Goal: Transaction & Acquisition: Obtain resource

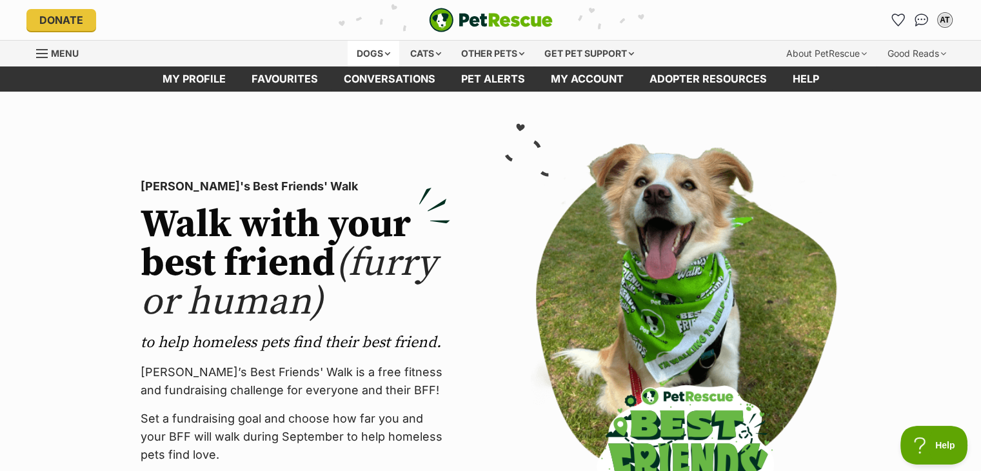
click at [362, 52] on div "Dogs" at bounding box center [373, 54] width 52 height 26
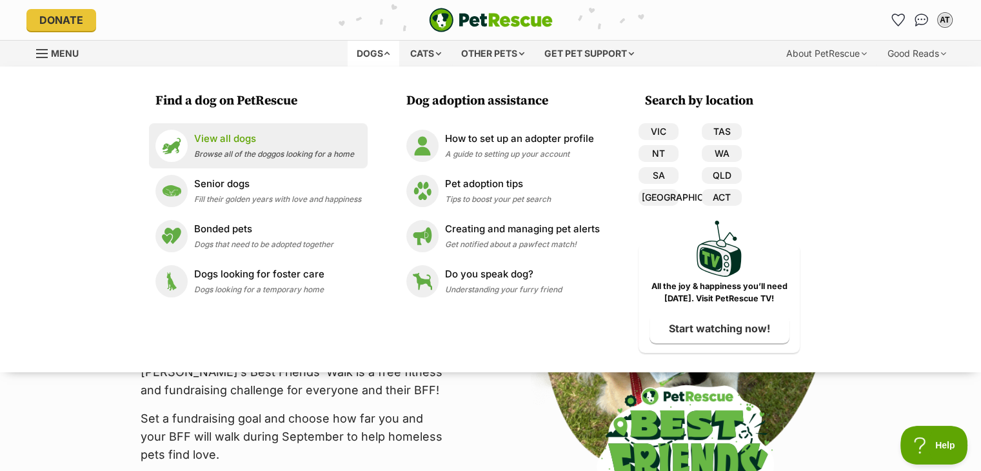
click at [262, 150] on span "Browse all of the doggos looking for a home" at bounding box center [274, 154] width 160 height 10
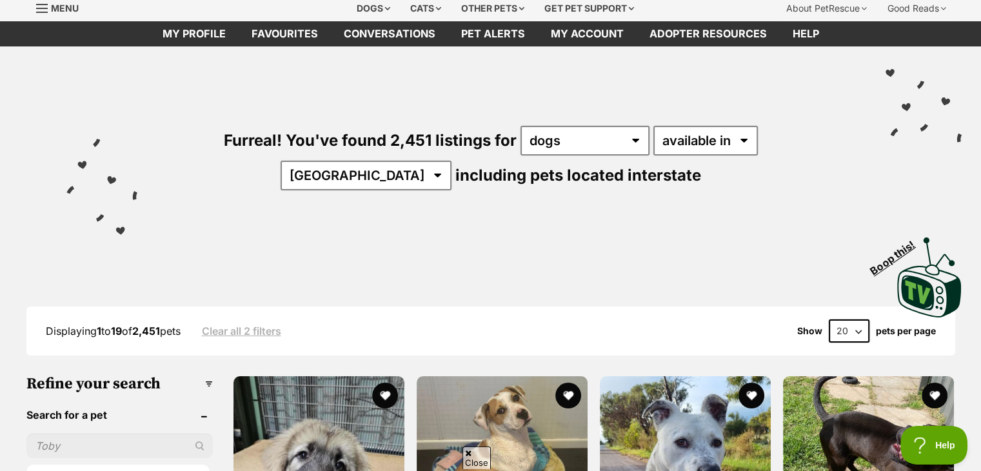
scroll to position [52, 0]
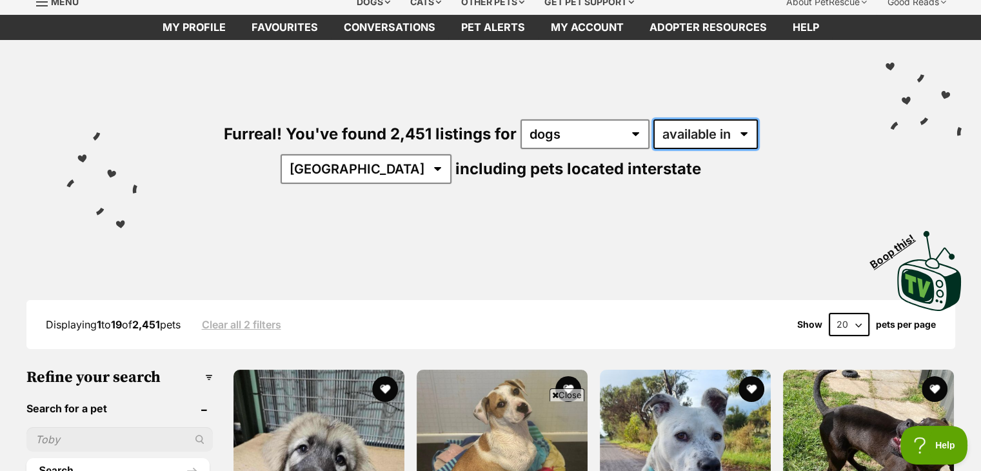
click at [653, 131] on select "available in located in" at bounding box center [705, 134] width 104 height 30
select select "disabled"
click at [653, 119] on select "available in located in" at bounding box center [705, 134] width 104 height 30
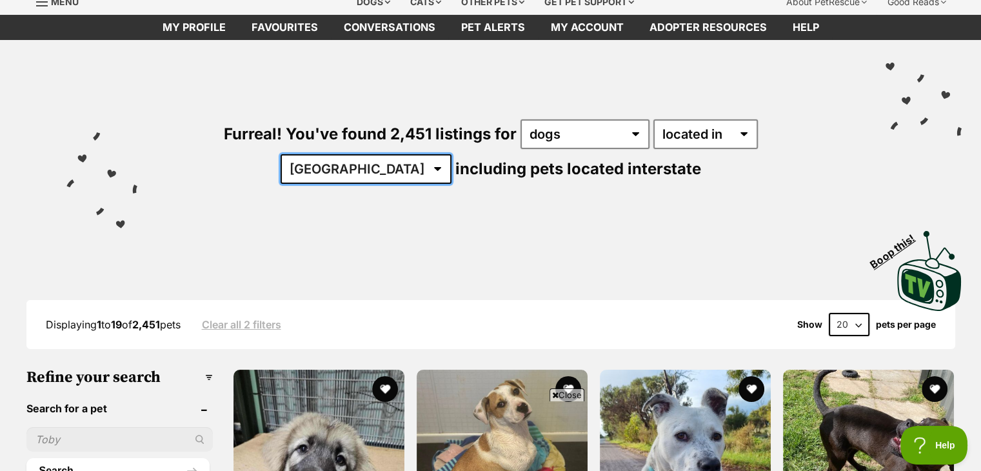
click at [451, 154] on select "Australia ACT NSW NT QLD SA TAS VIC WA" at bounding box center [365, 169] width 171 height 30
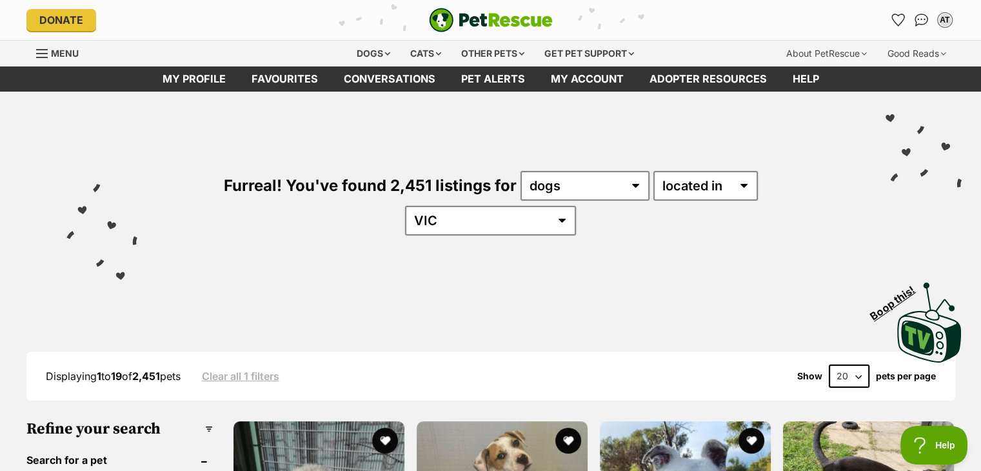
click at [576, 206] on select "[GEOGRAPHIC_DATA] [GEOGRAPHIC_DATA] [GEOGRAPHIC_DATA] [GEOGRAPHIC_DATA] [GEOGRA…" at bounding box center [490, 221] width 171 height 30
select select "WA"
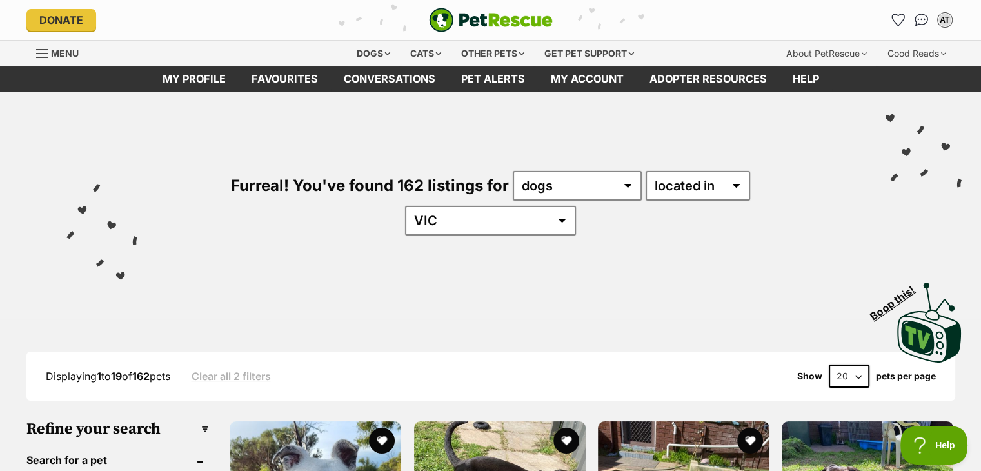
click at [576, 206] on select "[GEOGRAPHIC_DATA] [GEOGRAPHIC_DATA] [GEOGRAPHIC_DATA] [GEOGRAPHIC_DATA] [GEOGRA…" at bounding box center [490, 221] width 171 height 30
select select "WA"
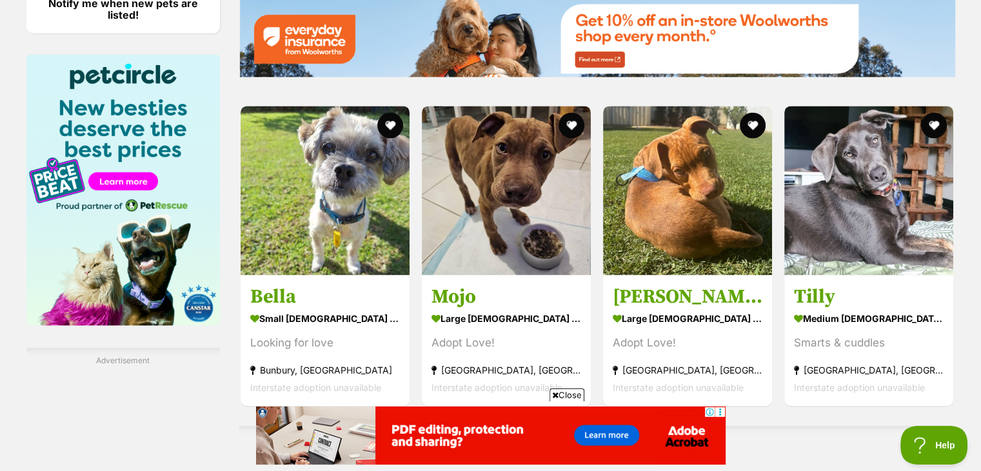
scroll to position [1937, 0]
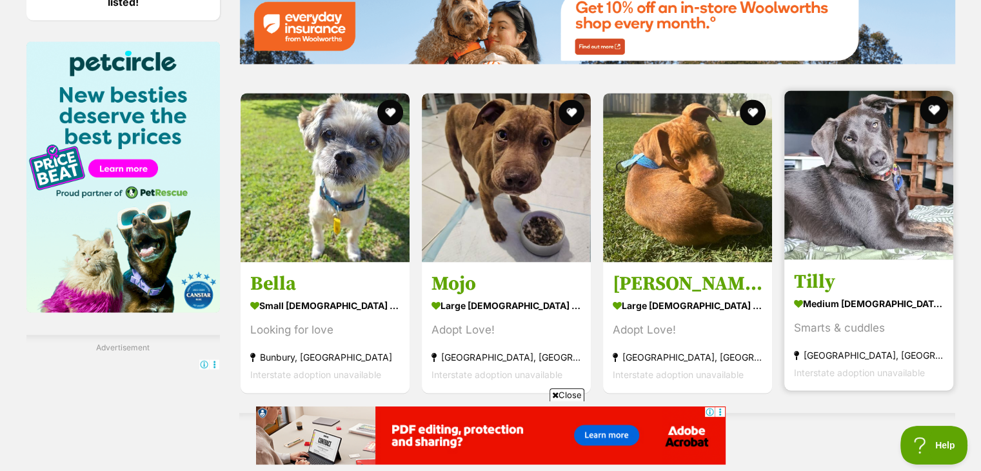
click at [933, 95] on button "favourite" at bounding box center [934, 109] width 28 height 28
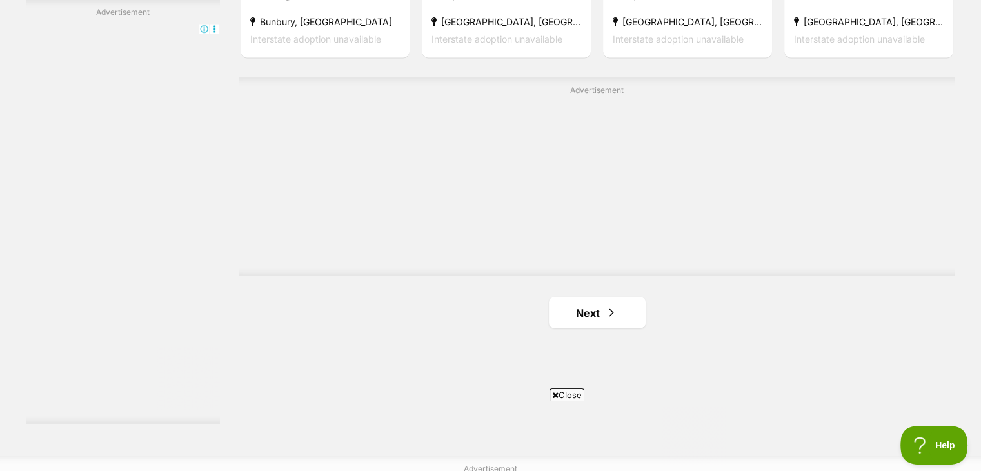
scroll to position [0, 0]
click at [632, 297] on link "Next" at bounding box center [597, 312] width 97 height 31
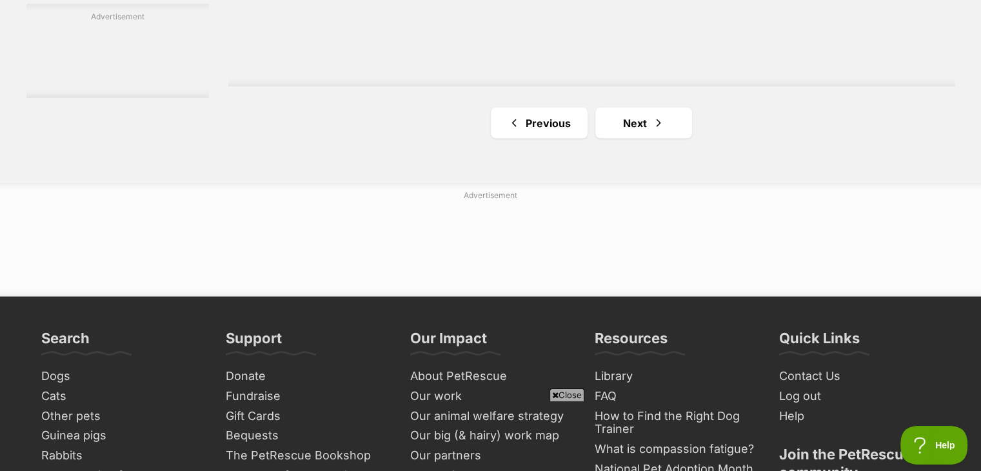
scroll to position [2476, 0]
click at [684, 107] on link "Next" at bounding box center [643, 122] width 97 height 31
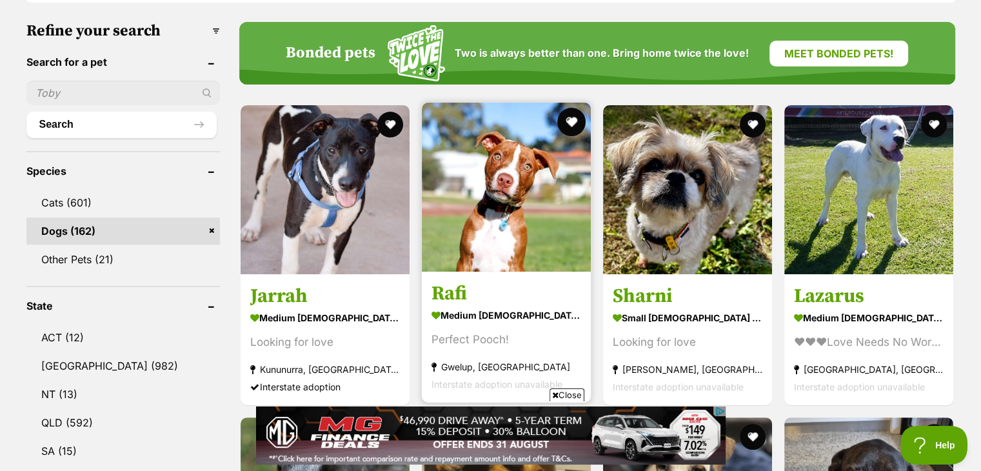
click at [572, 108] on button "favourite" at bounding box center [571, 122] width 28 height 28
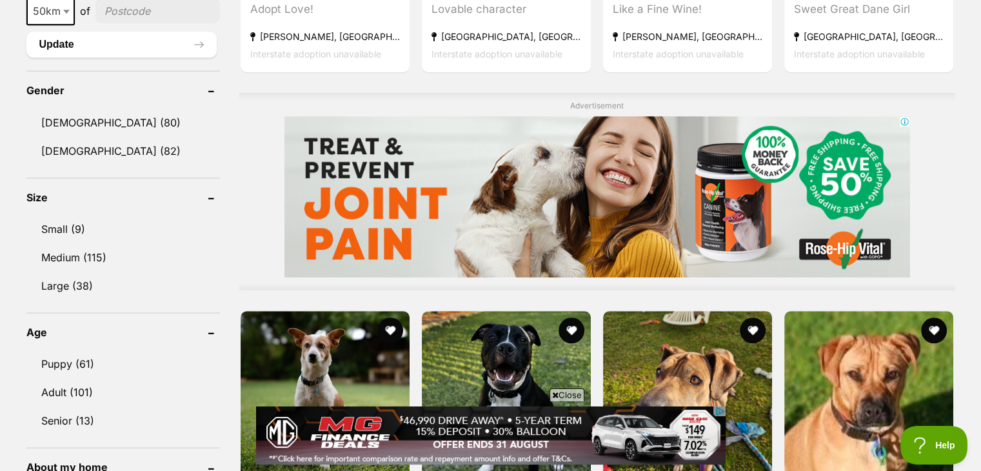
scroll to position [1062, 0]
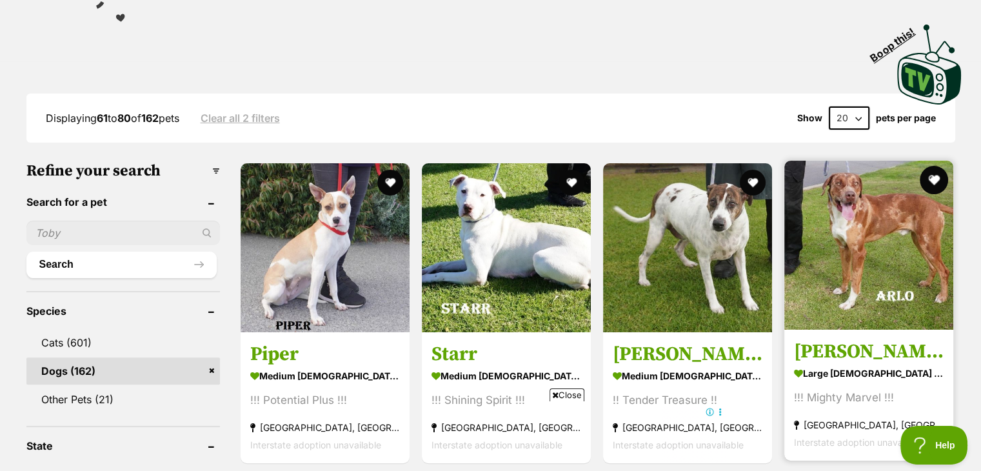
click at [928, 166] on button "favourite" at bounding box center [934, 180] width 28 height 28
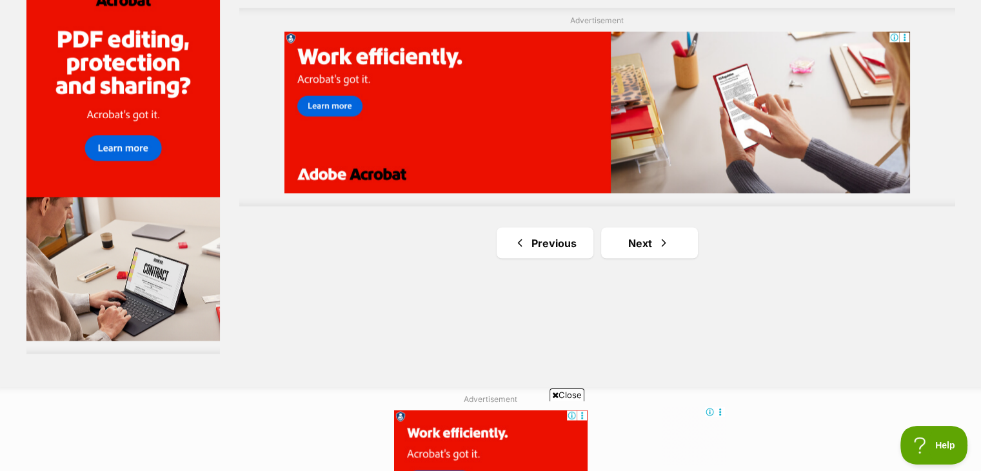
scroll to position [2424, 0]
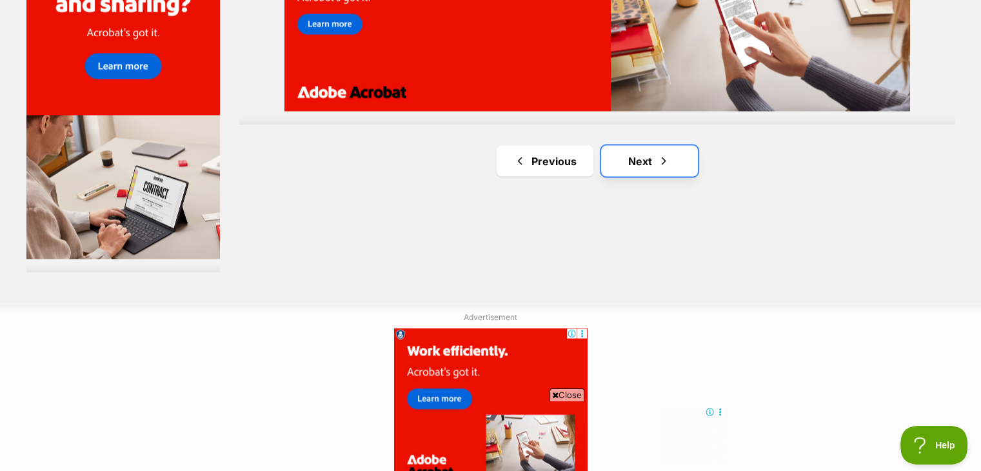
click at [655, 145] on link "Next" at bounding box center [649, 160] width 97 height 31
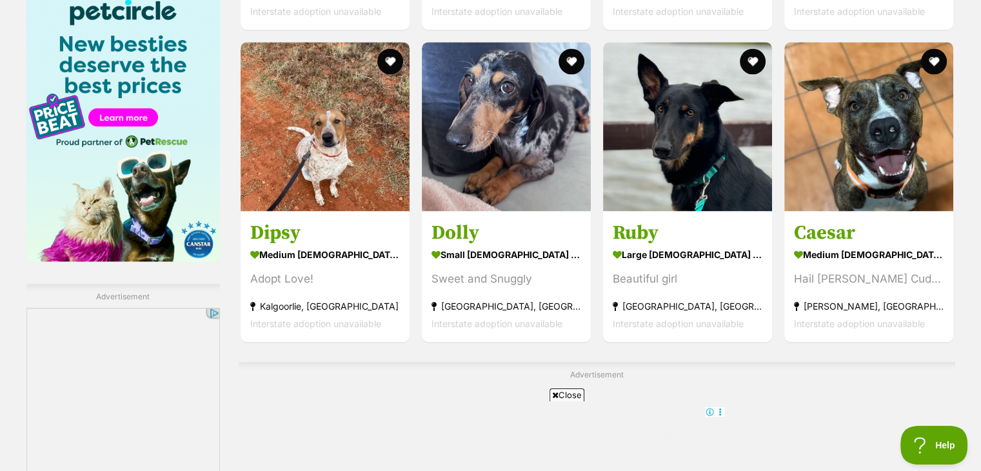
scroll to position [1997, 0]
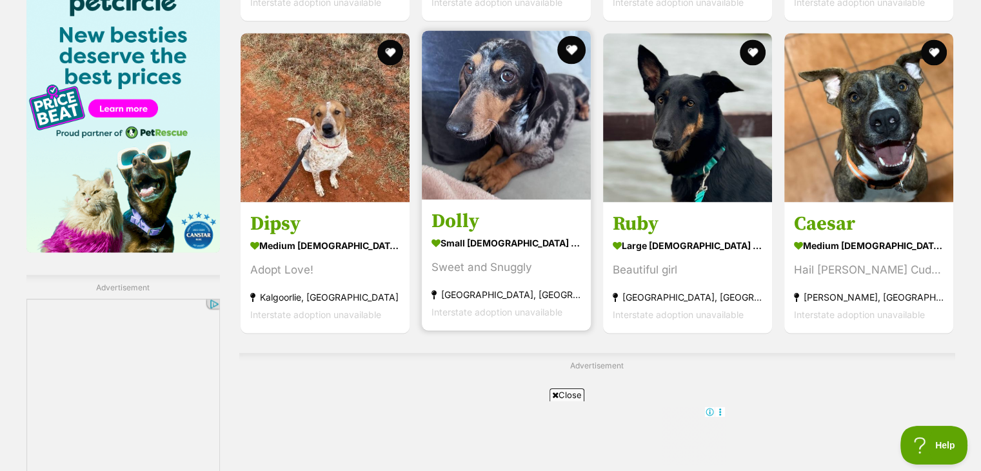
click at [577, 35] on button "favourite" at bounding box center [571, 49] width 28 height 28
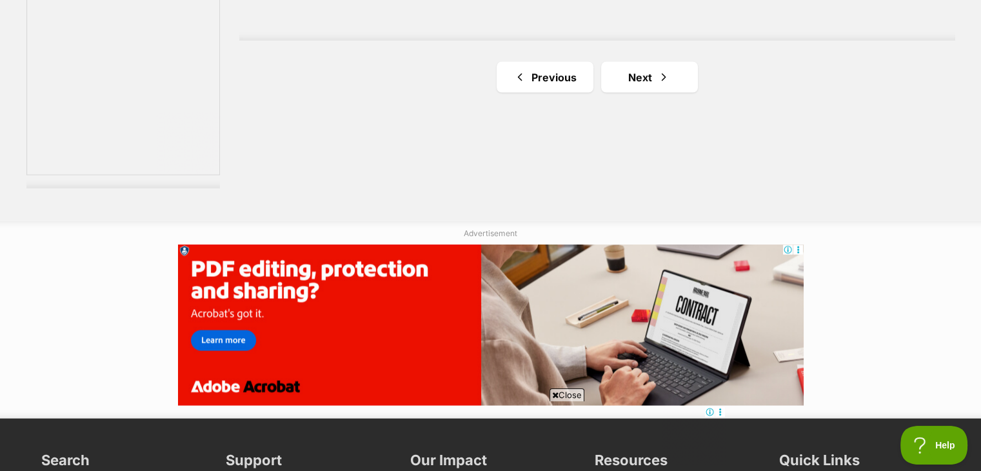
scroll to position [2513, 0]
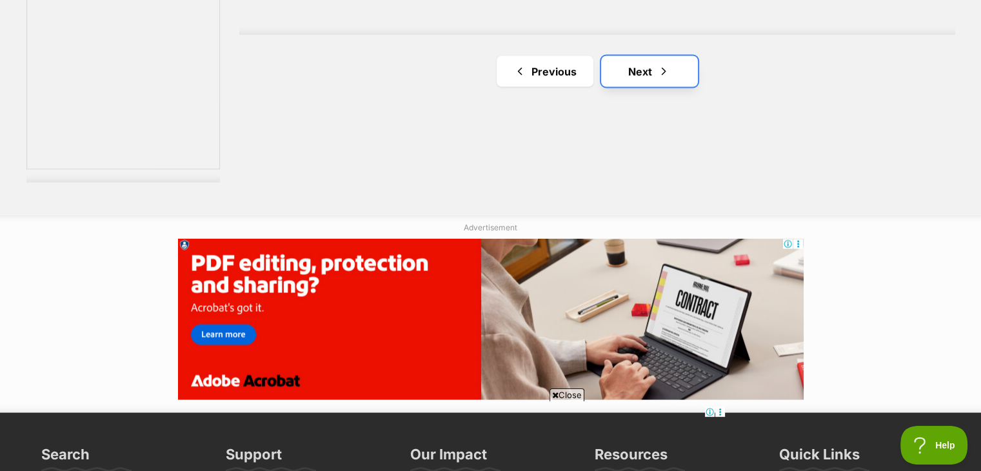
click at [652, 56] on link "Next" at bounding box center [649, 71] width 97 height 31
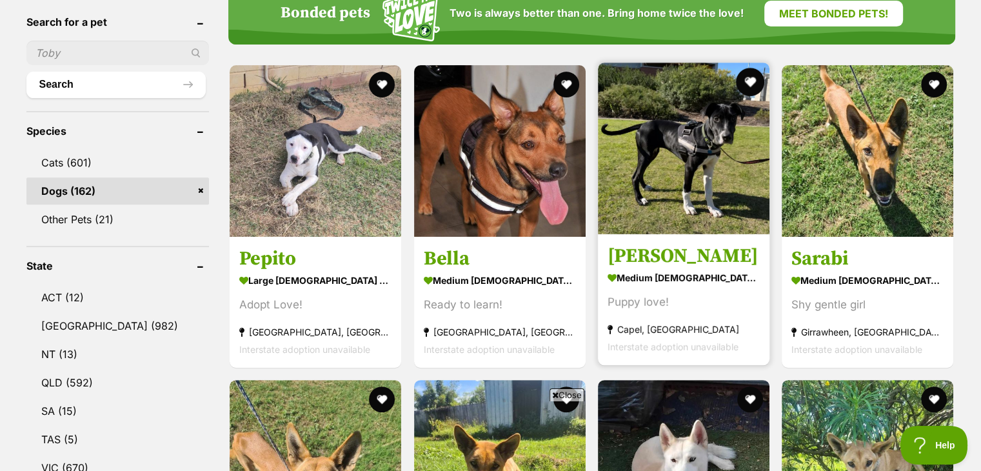
click at [752, 68] on button "favourite" at bounding box center [750, 82] width 28 height 28
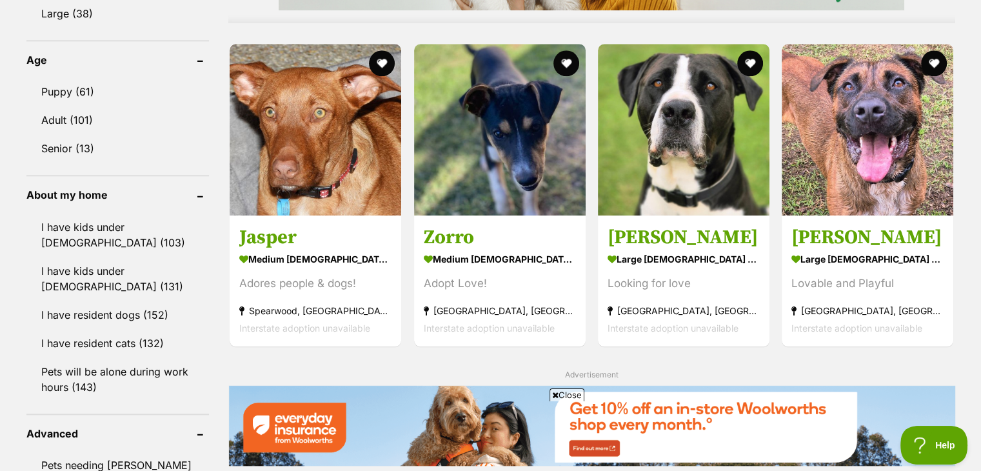
scroll to position [1289, 0]
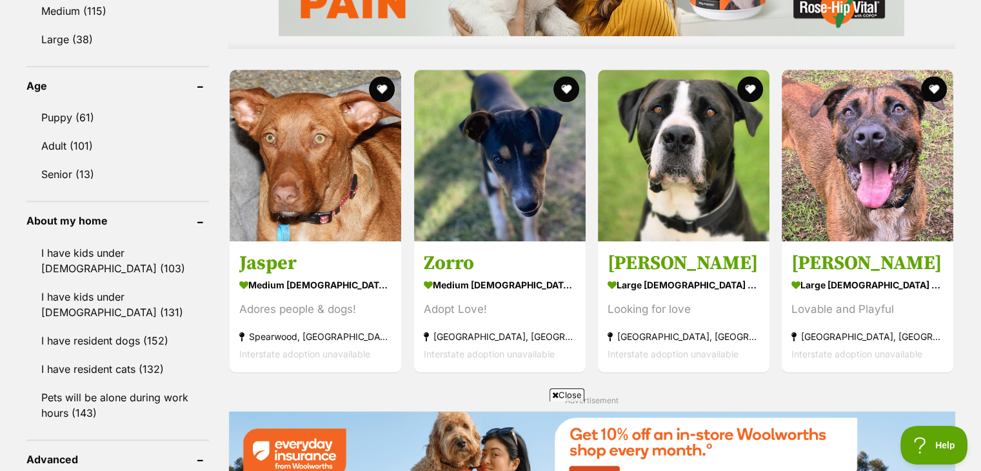
click at [752, 76] on button "favourite" at bounding box center [750, 89] width 26 height 26
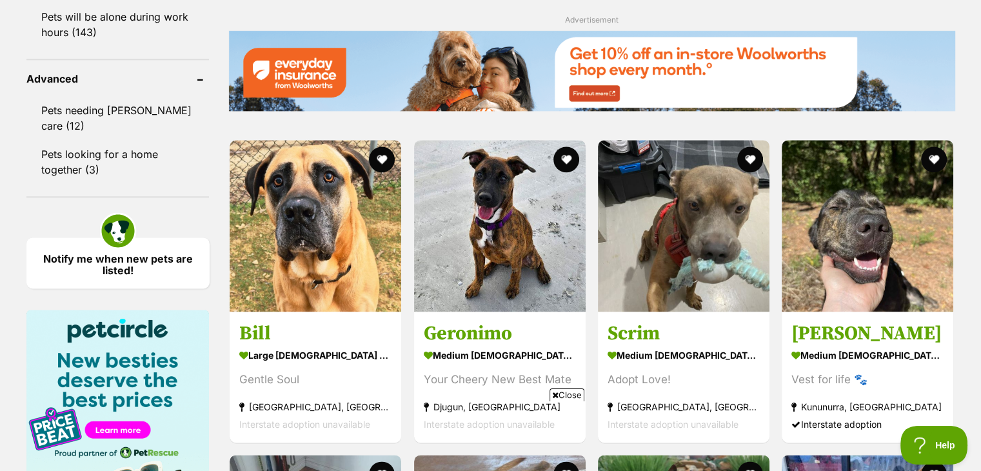
scroll to position [1675, 0]
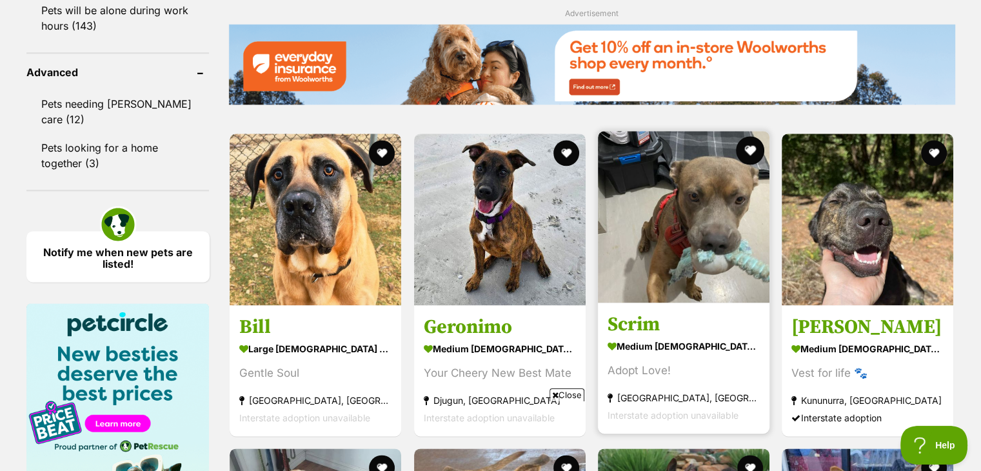
click at [752, 136] on button "favourite" at bounding box center [750, 150] width 28 height 28
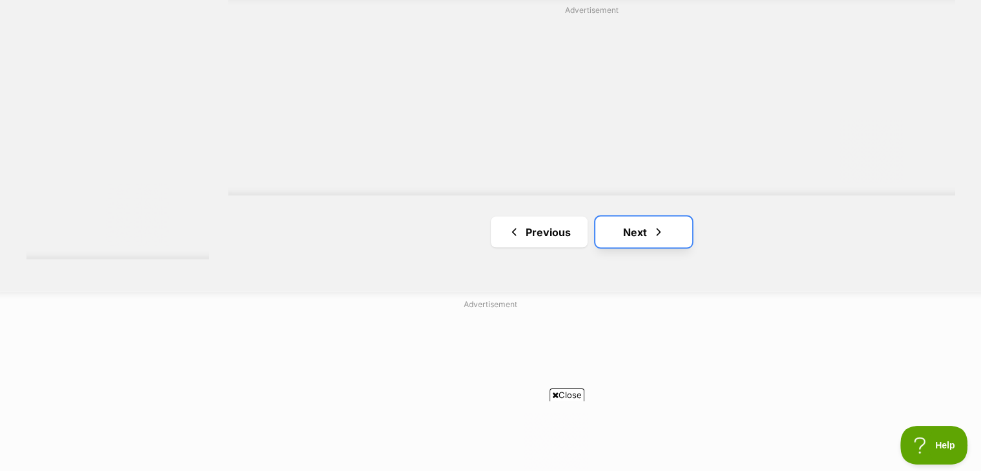
scroll to position [0, 0]
click at [672, 216] on link "Next" at bounding box center [643, 231] width 97 height 31
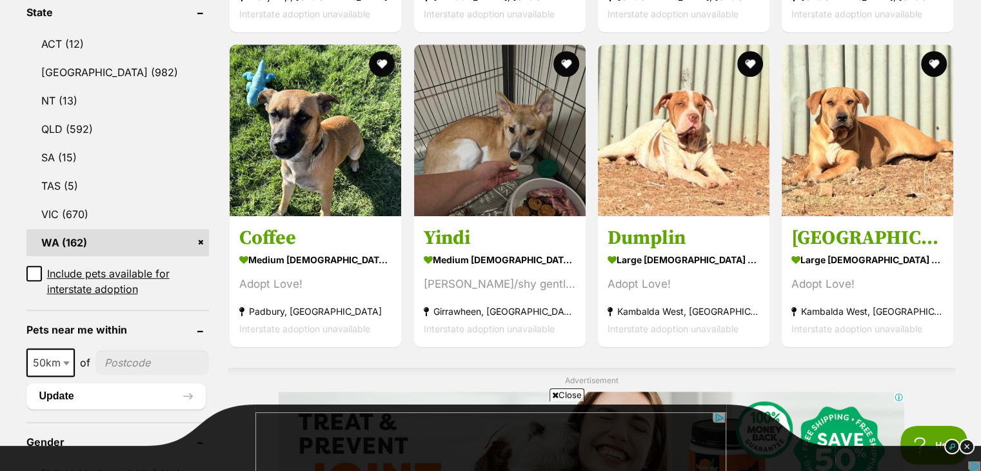
scroll to position [696, 0]
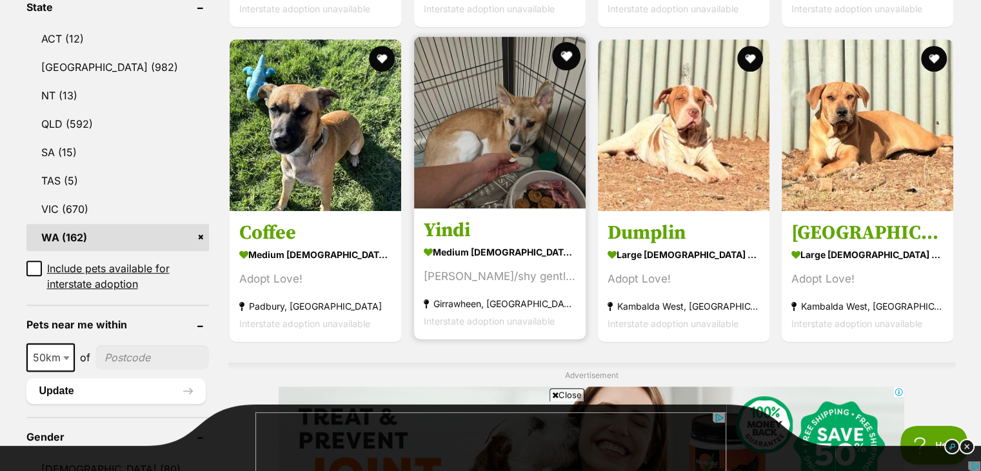
click at [560, 42] on button "favourite" at bounding box center [566, 56] width 28 height 28
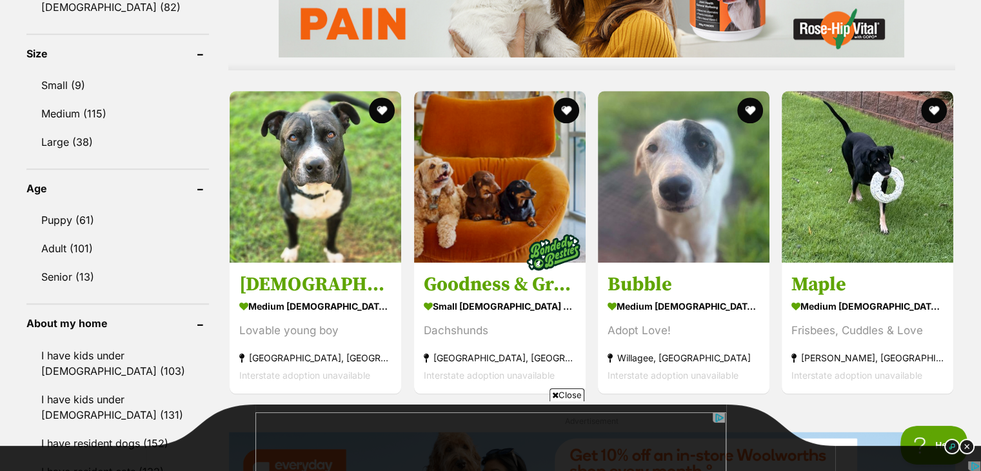
scroll to position [1212, 0]
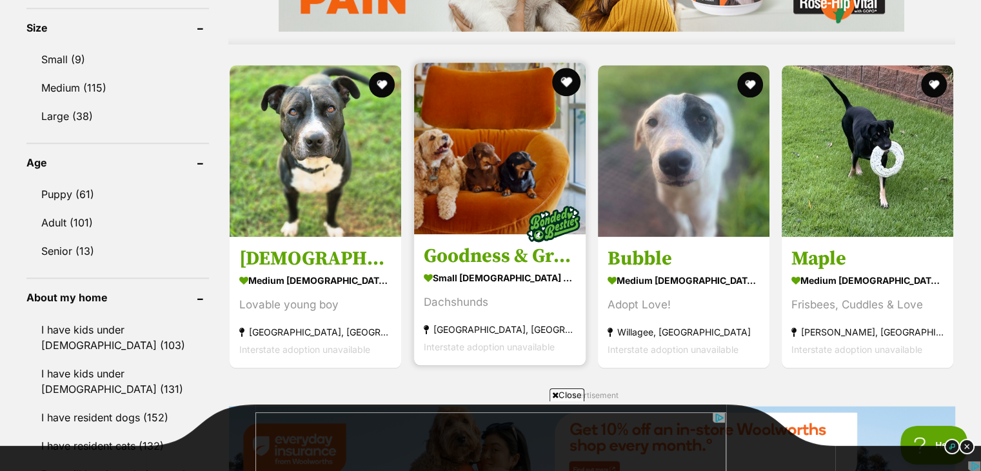
click at [560, 68] on button "favourite" at bounding box center [566, 82] width 28 height 28
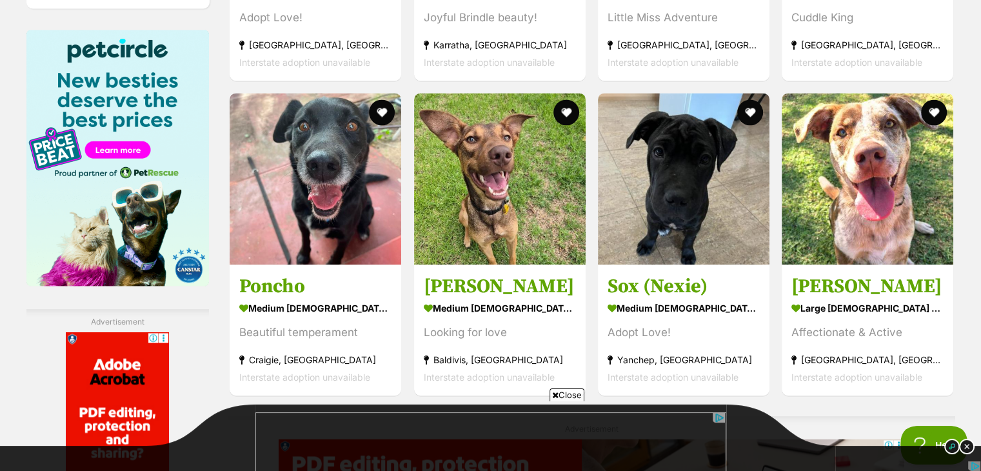
scroll to position [1960, 0]
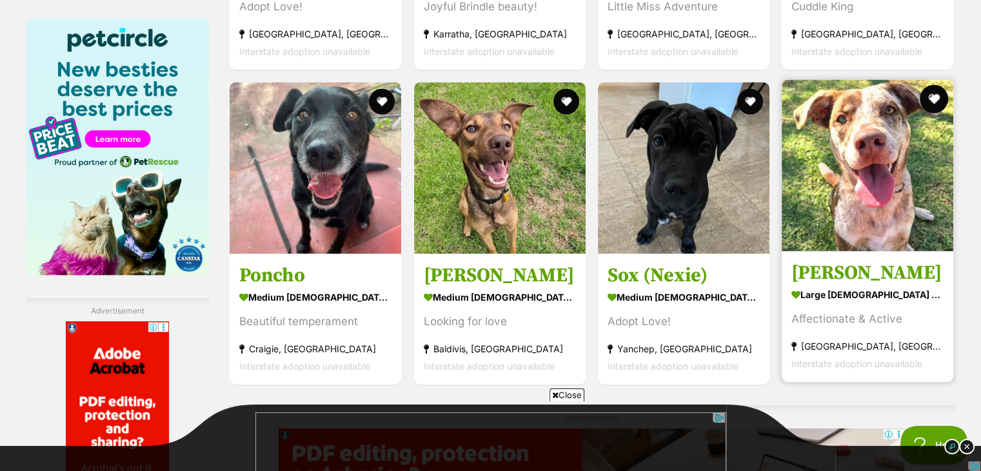
click at [935, 84] on button "favourite" at bounding box center [934, 98] width 28 height 28
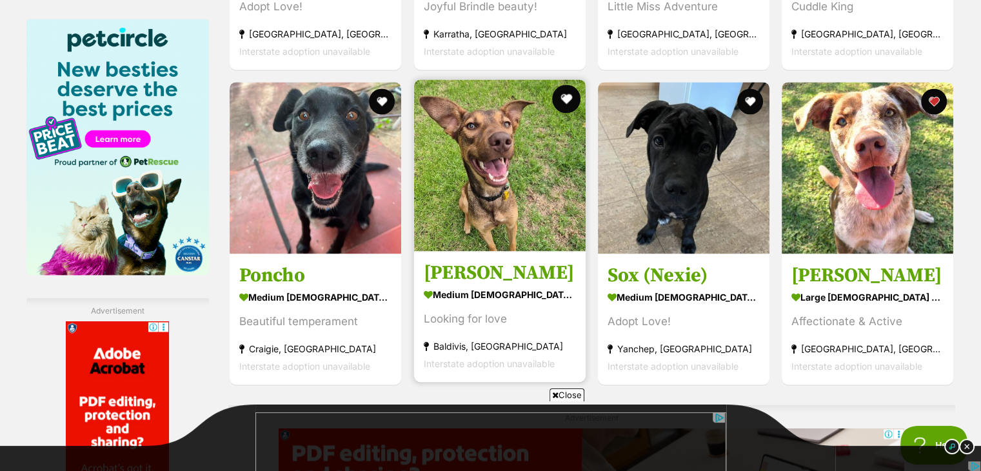
click at [564, 84] on button "favourite" at bounding box center [566, 98] width 28 height 28
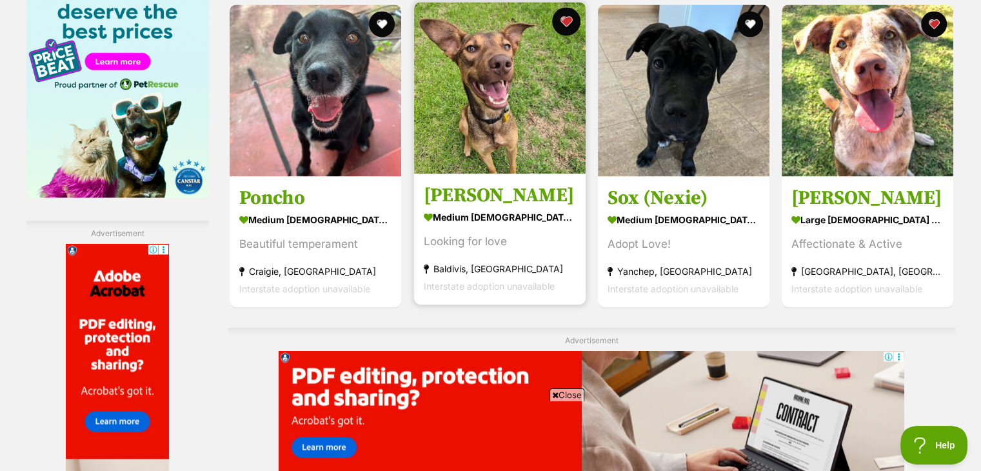
scroll to position [0, 0]
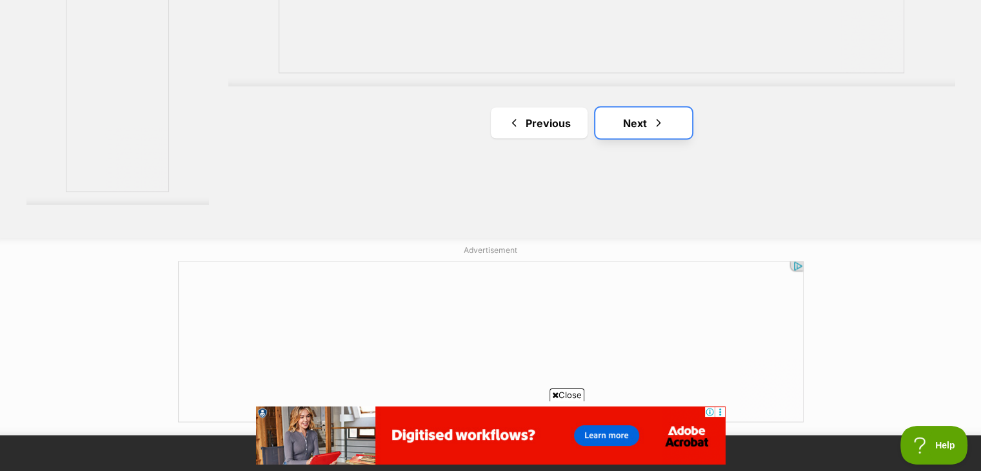
click at [636, 108] on link "Next" at bounding box center [643, 123] width 97 height 31
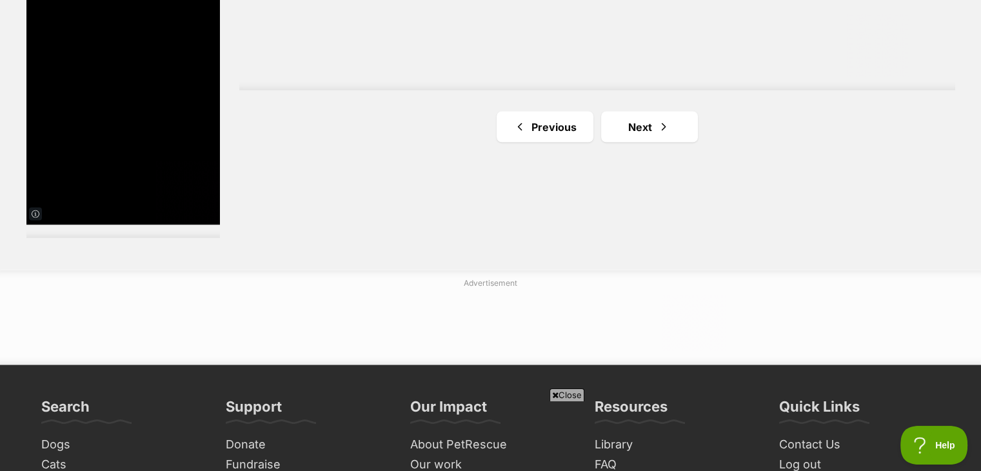
scroll to position [2475, 0]
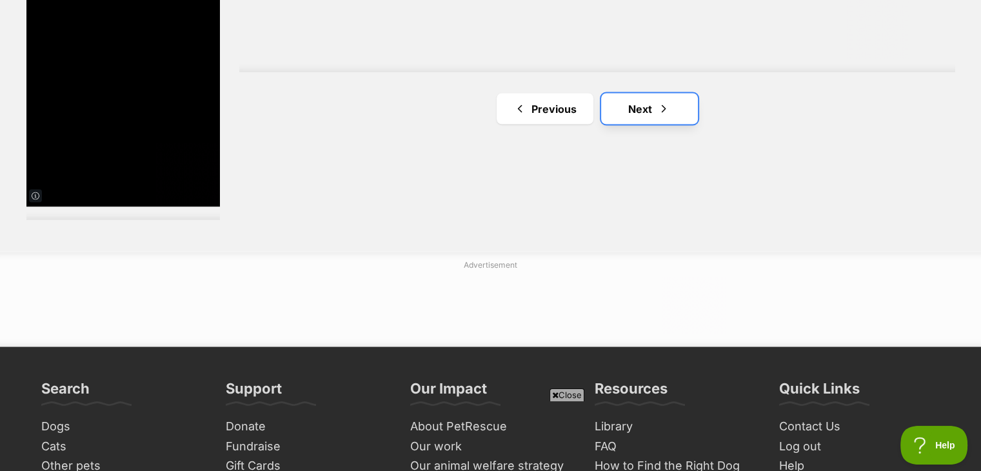
drag, startPoint x: 636, startPoint y: 84, endPoint x: 623, endPoint y: 64, distance: 23.8
click at [623, 93] on link "Next" at bounding box center [649, 108] width 97 height 31
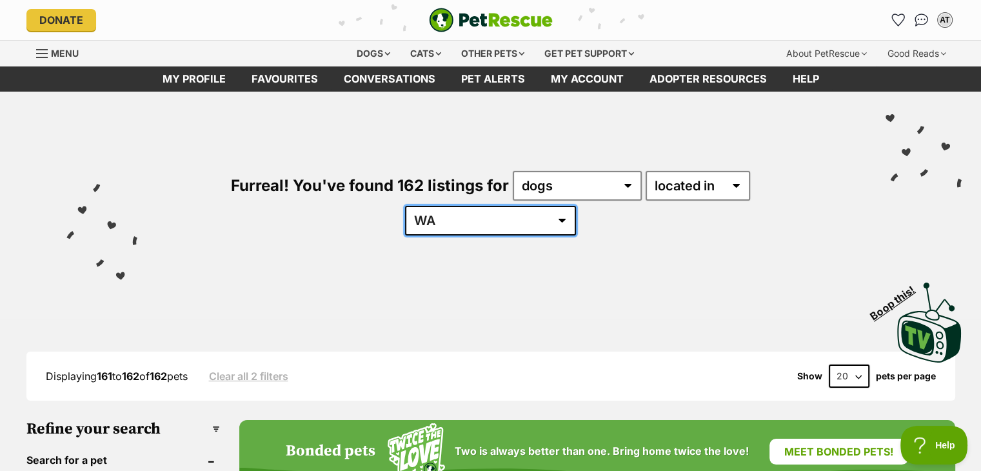
click at [576, 206] on select "[GEOGRAPHIC_DATA] [GEOGRAPHIC_DATA] [GEOGRAPHIC_DATA] [GEOGRAPHIC_DATA] [GEOGRA…" at bounding box center [490, 221] width 171 height 30
select select "WA"
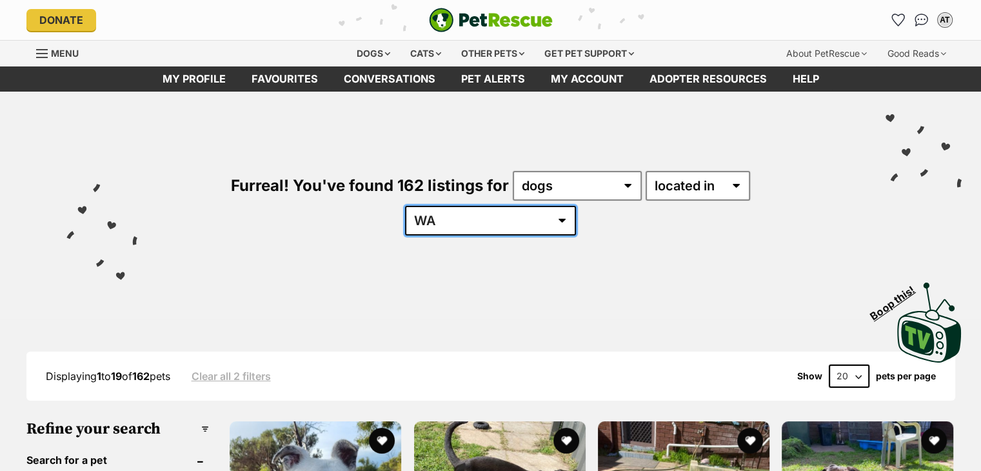
click at [576, 206] on select "Australia ACT NSW NT QLD SA TAS VIC WA" at bounding box center [490, 221] width 171 height 30
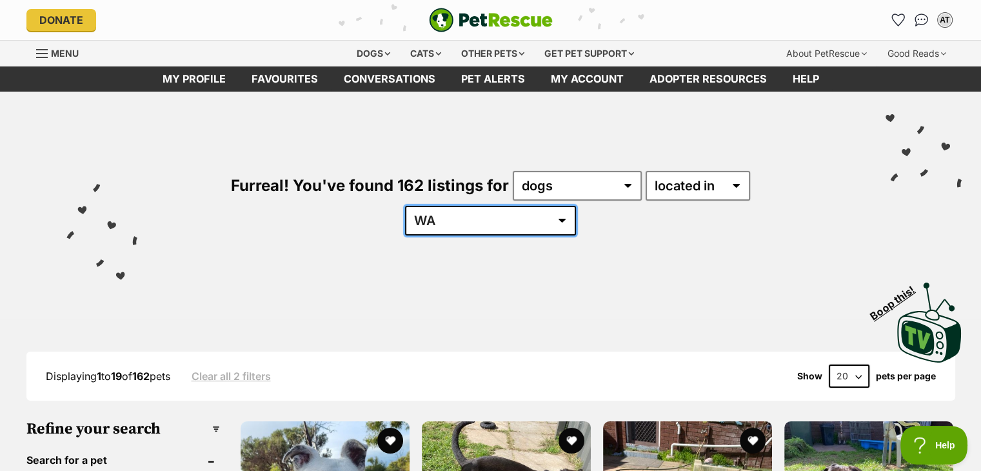
select select "VIC"
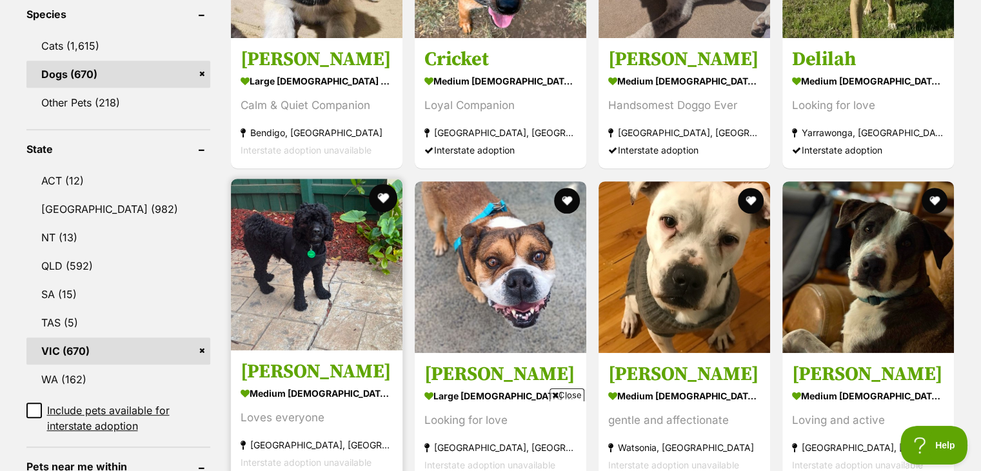
click at [387, 184] on button "favourite" at bounding box center [383, 198] width 28 height 28
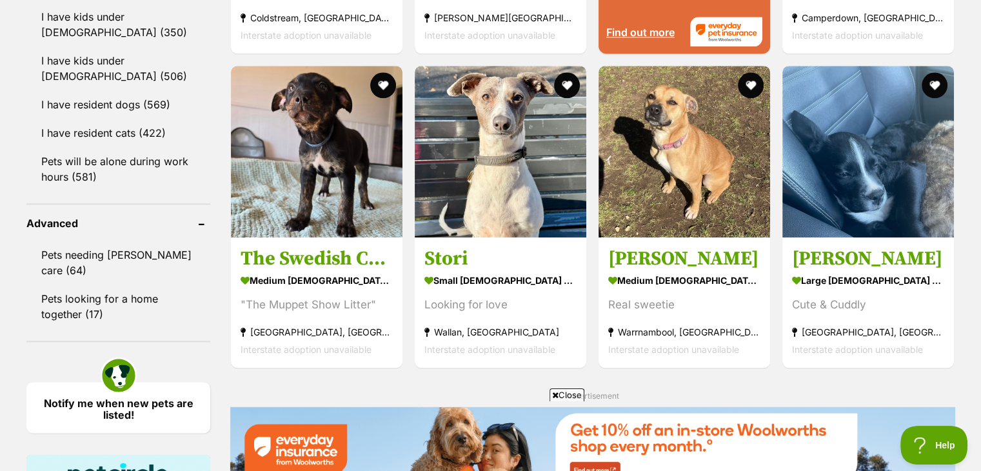
scroll to position [1537, 0]
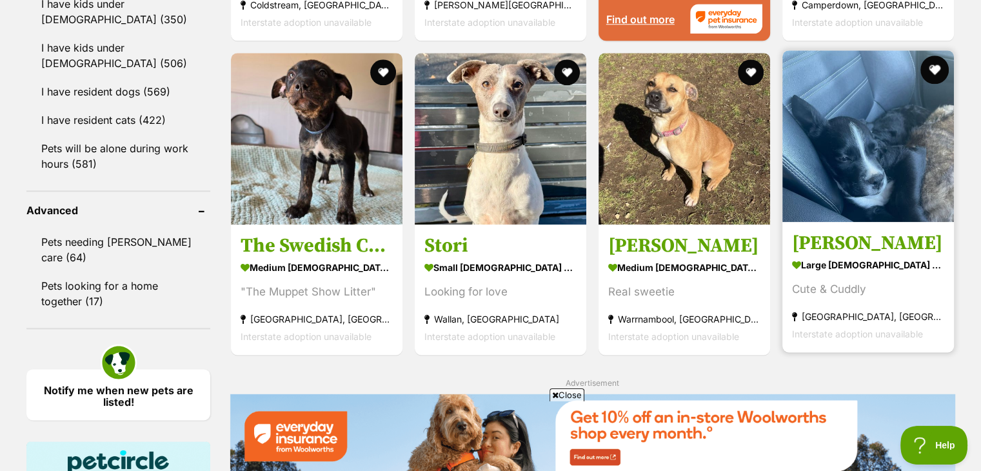
click at [928, 55] on button "favourite" at bounding box center [934, 69] width 28 height 28
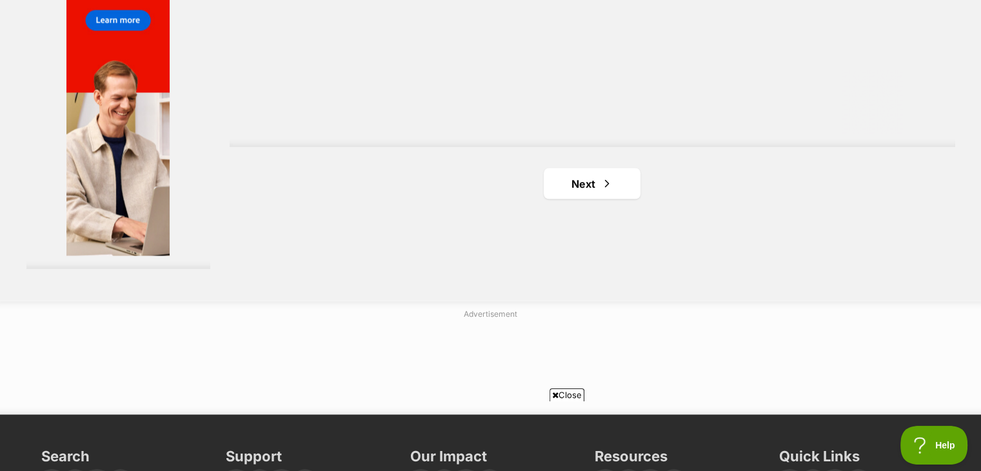
scroll to position [2423, 0]
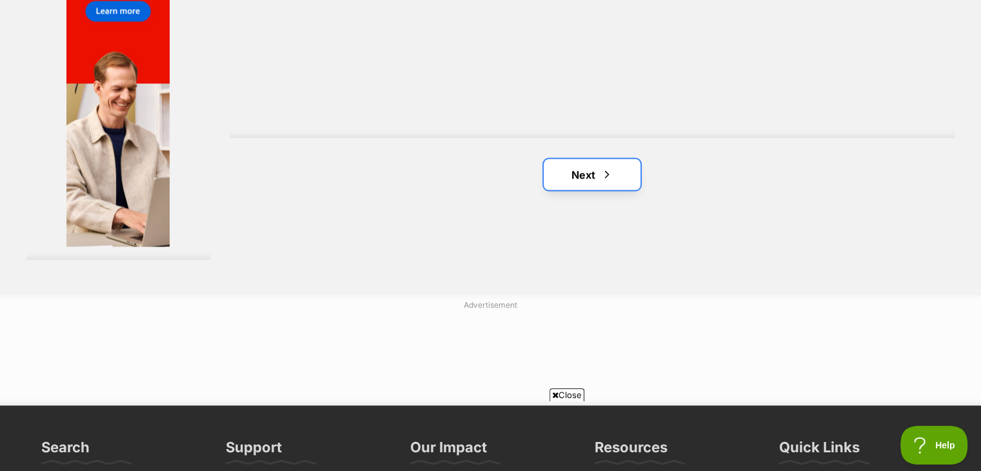
click at [601, 159] on link "Next" at bounding box center [591, 174] width 97 height 31
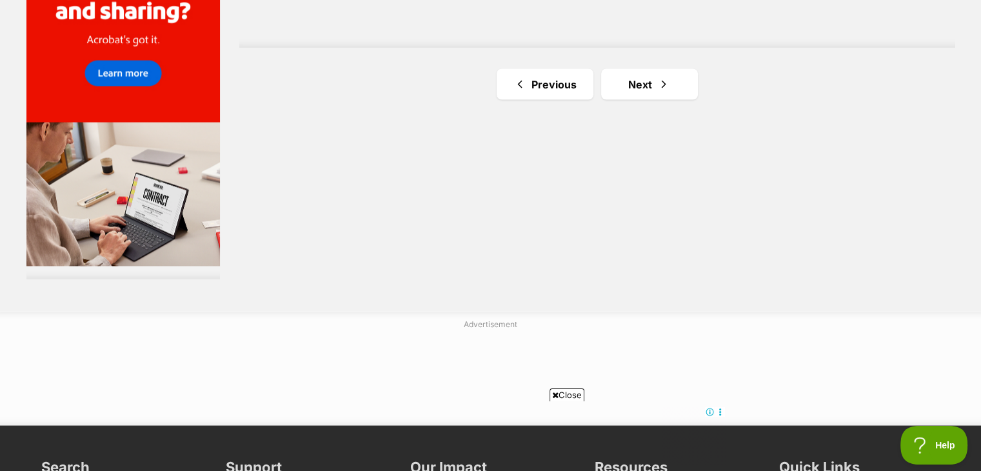
scroll to position [2424, 0]
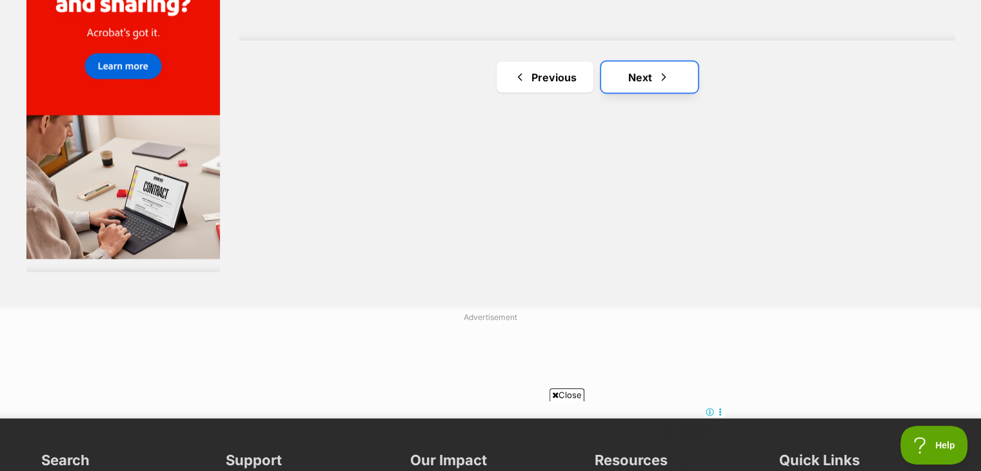
click at [632, 61] on link "Next" at bounding box center [649, 76] width 97 height 31
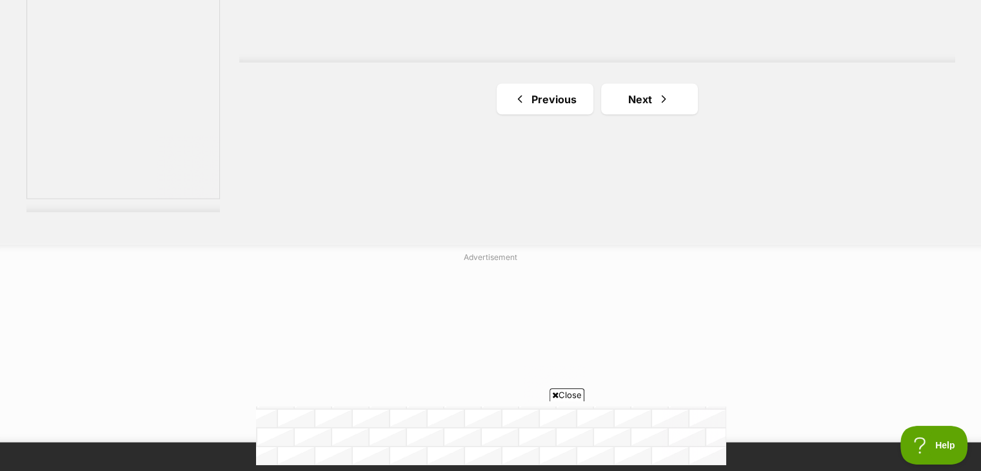
scroll to position [2485, 0]
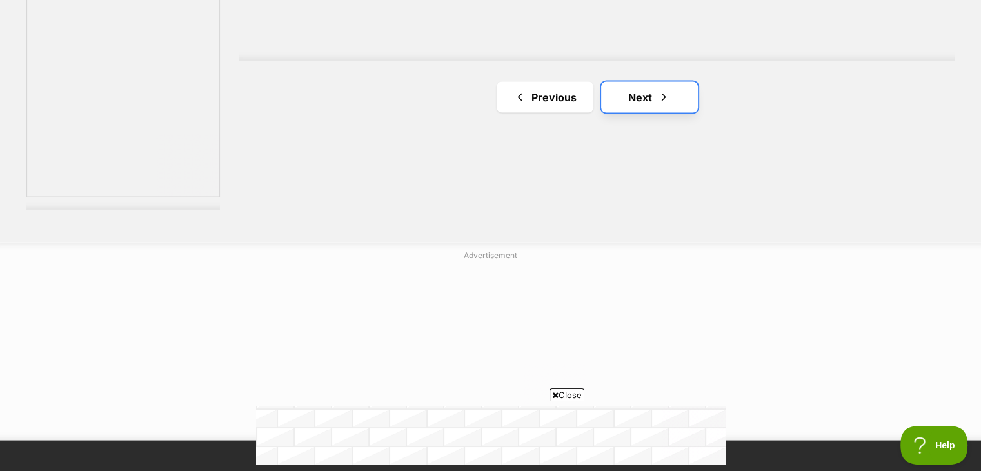
click at [647, 82] on link "Next" at bounding box center [649, 97] width 97 height 31
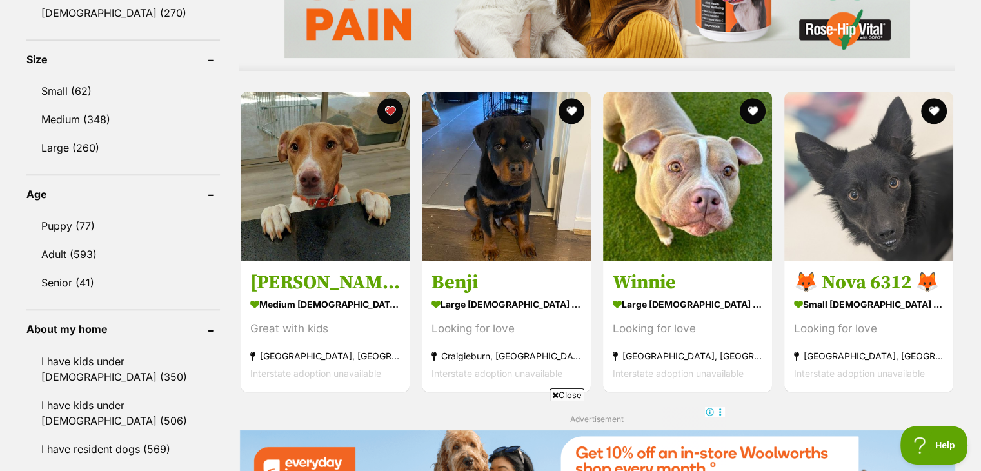
scroll to position [1189, 0]
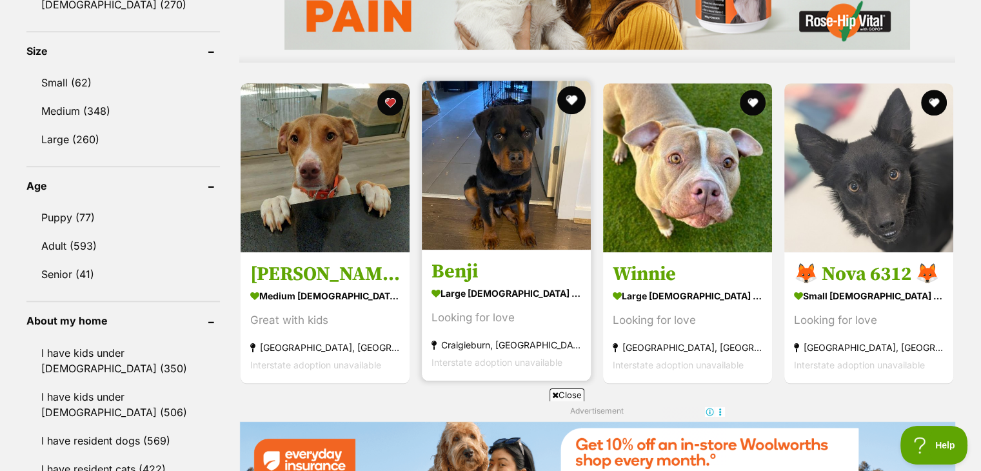
click at [568, 86] on button "favourite" at bounding box center [571, 100] width 28 height 28
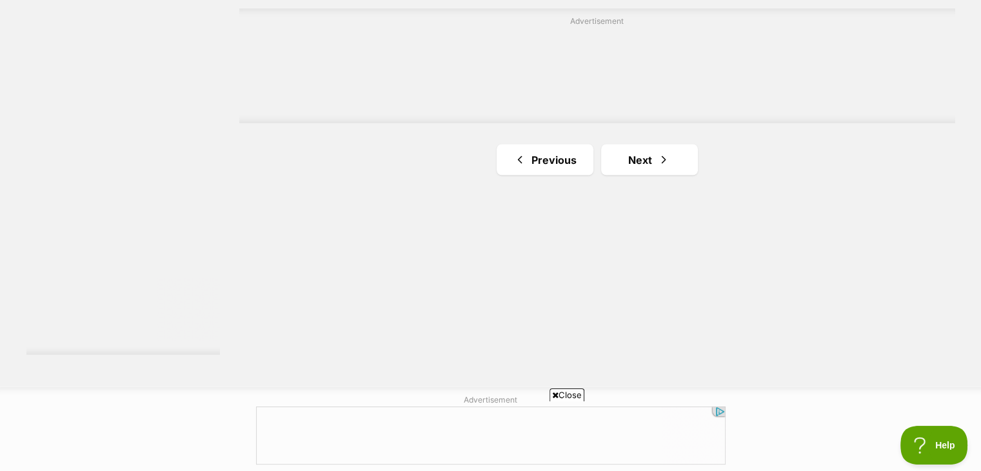
scroll to position [2349, 0]
click at [653, 136] on link "Next" at bounding box center [649, 151] width 97 height 31
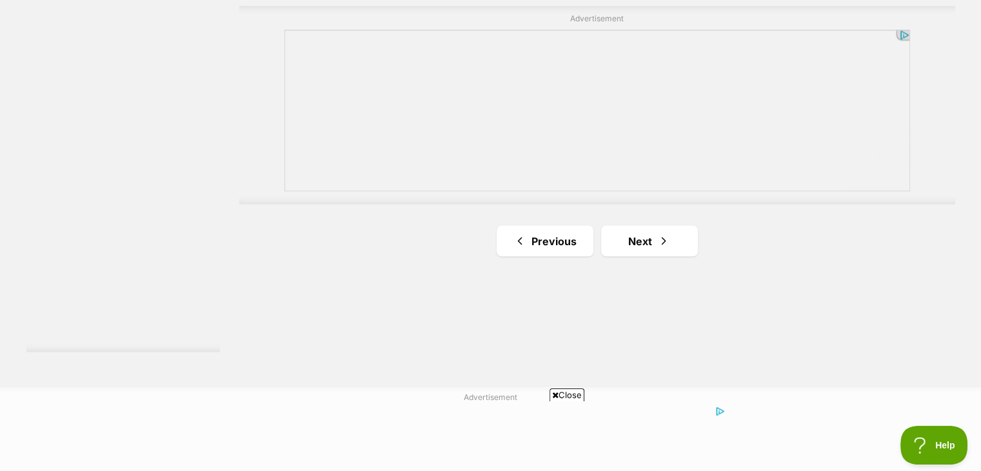
scroll to position [2370, 0]
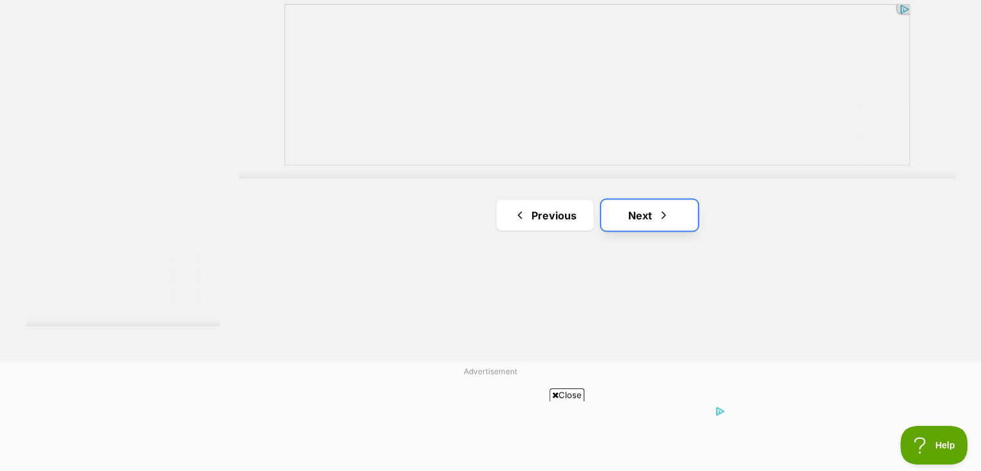
click at [650, 199] on link "Next" at bounding box center [649, 214] width 97 height 31
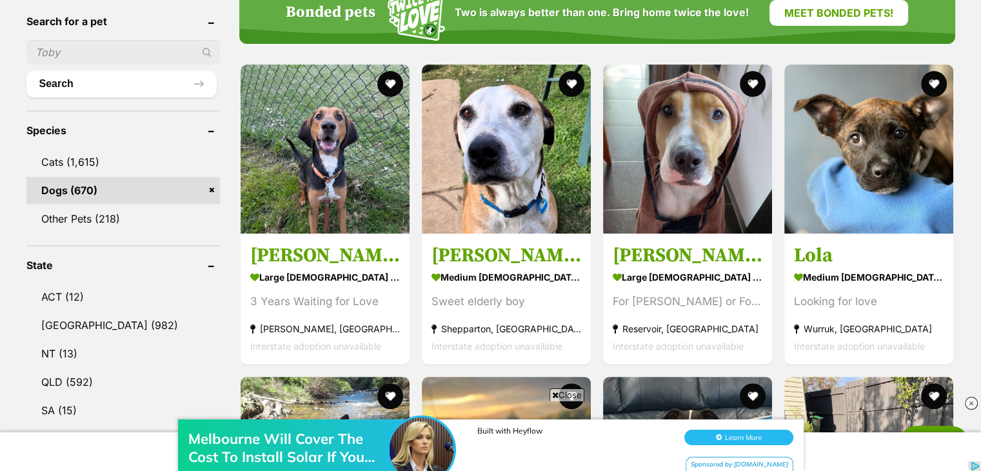
click at [570, 392] on span "Close" at bounding box center [566, 394] width 35 height 13
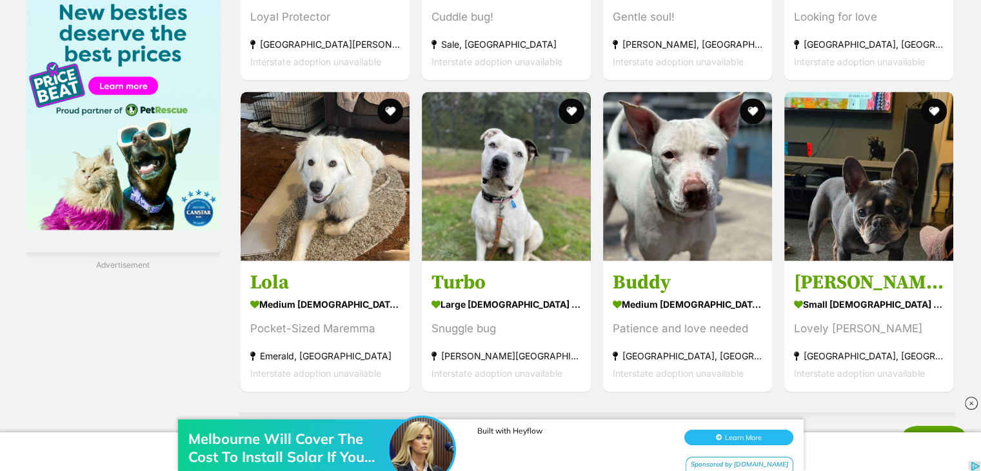
scroll to position [2011, 0]
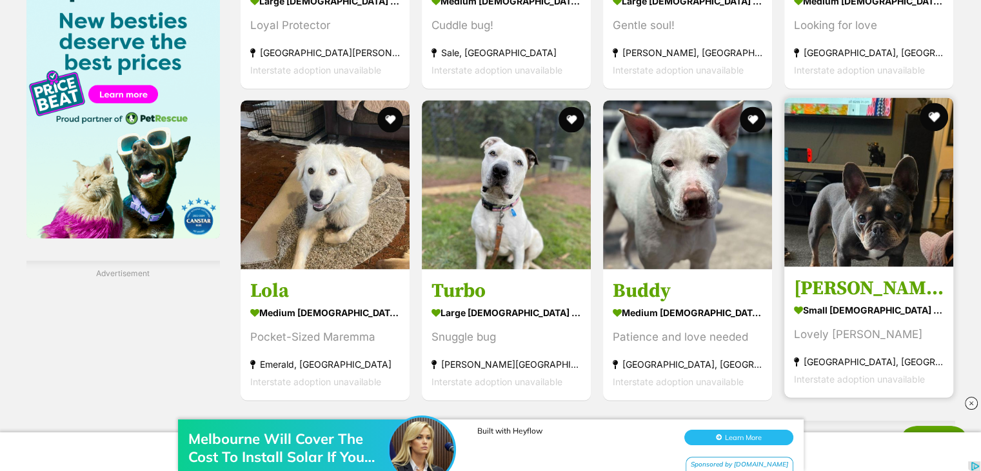
click at [939, 102] on button "favourite" at bounding box center [934, 116] width 28 height 28
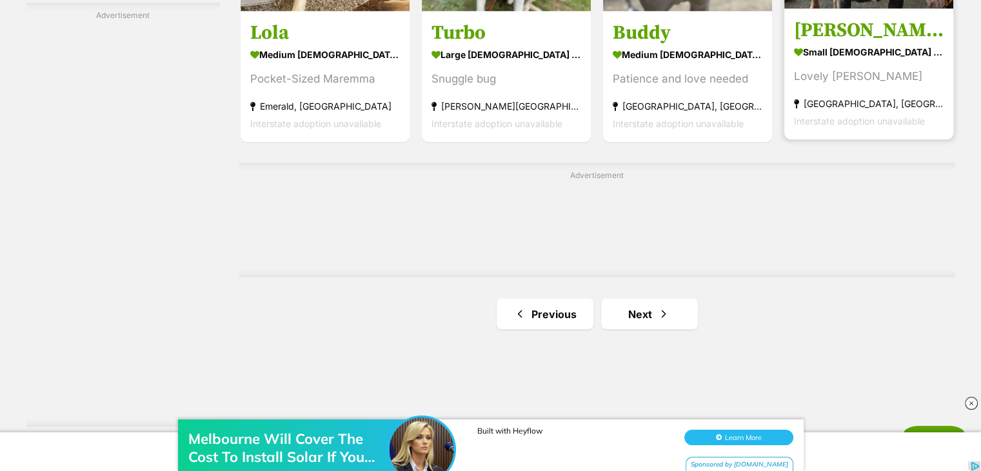
scroll to position [2295, 0]
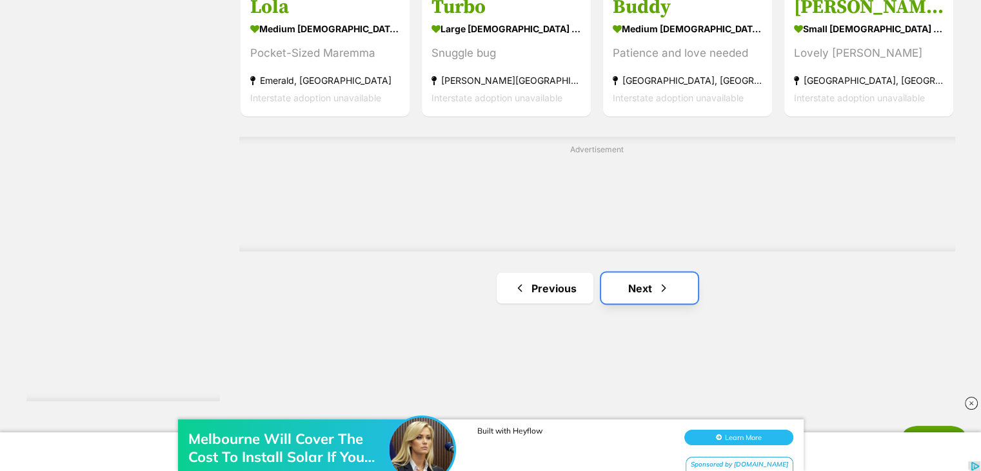
click at [667, 272] on link "Next" at bounding box center [649, 287] width 97 height 31
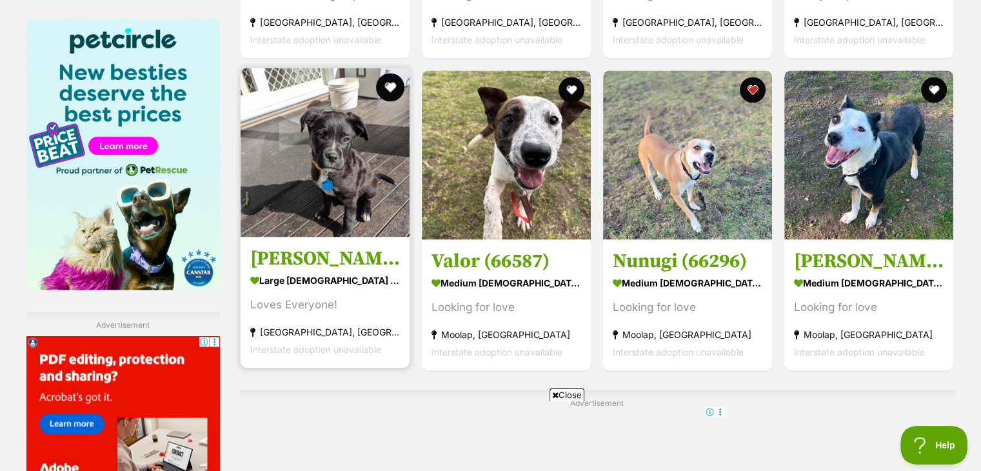
click at [394, 73] on button "favourite" at bounding box center [390, 87] width 28 height 28
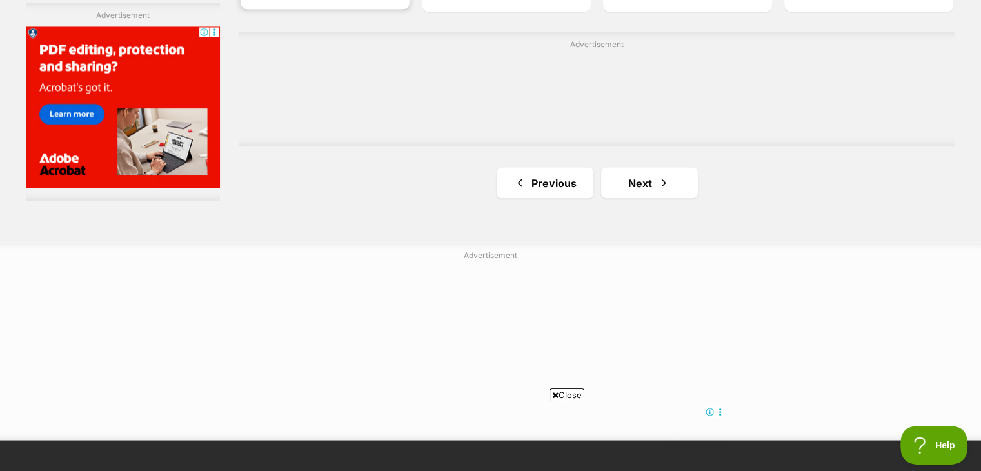
scroll to position [2321, 0]
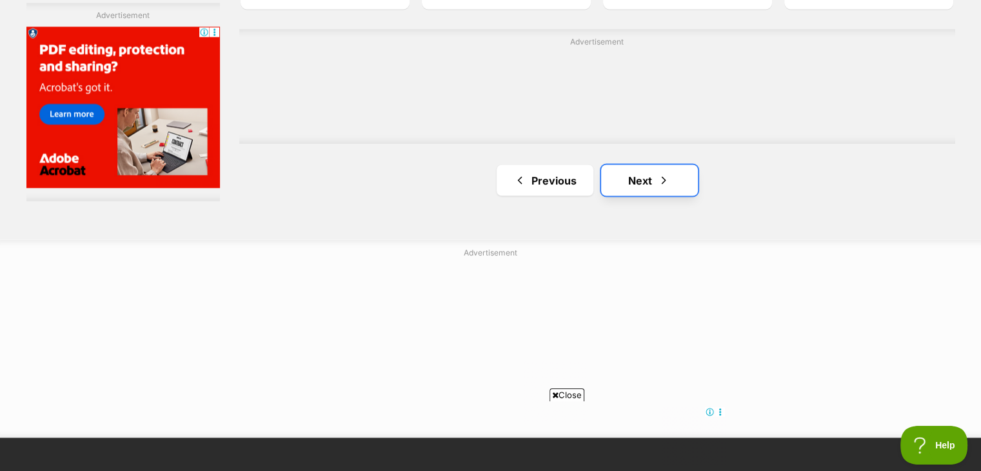
click at [668, 164] on link "Next" at bounding box center [649, 179] width 97 height 31
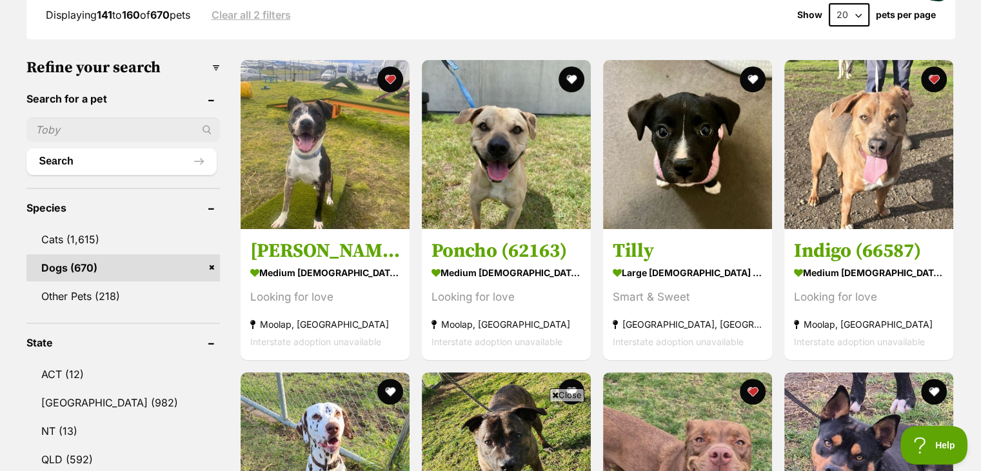
scroll to position [335, 0]
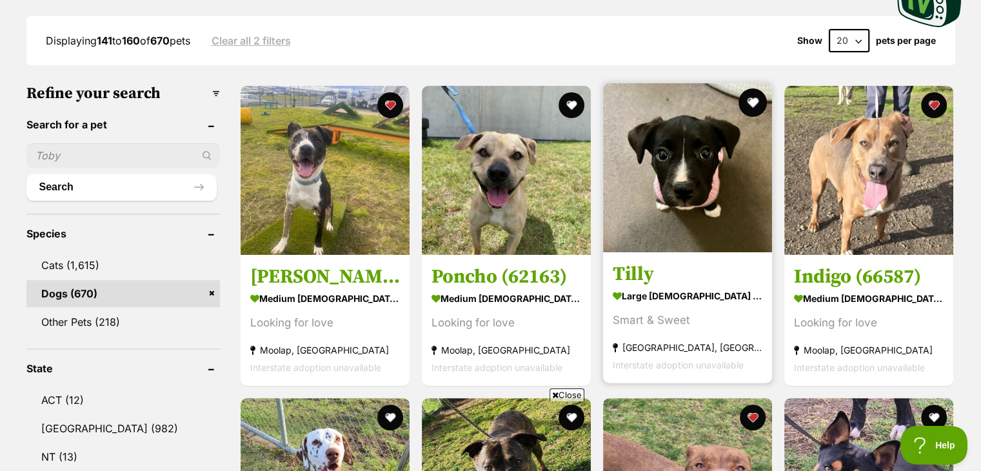
click at [757, 88] on button "favourite" at bounding box center [752, 102] width 28 height 28
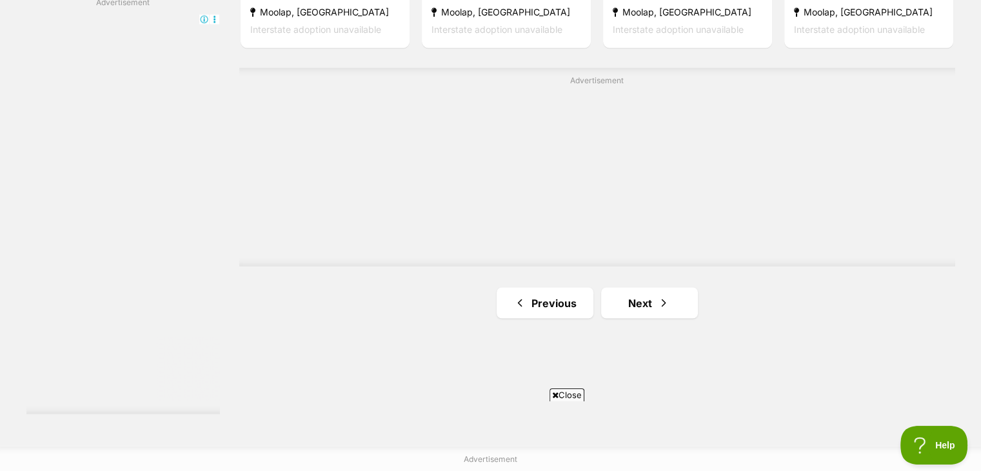
scroll to position [2346, 0]
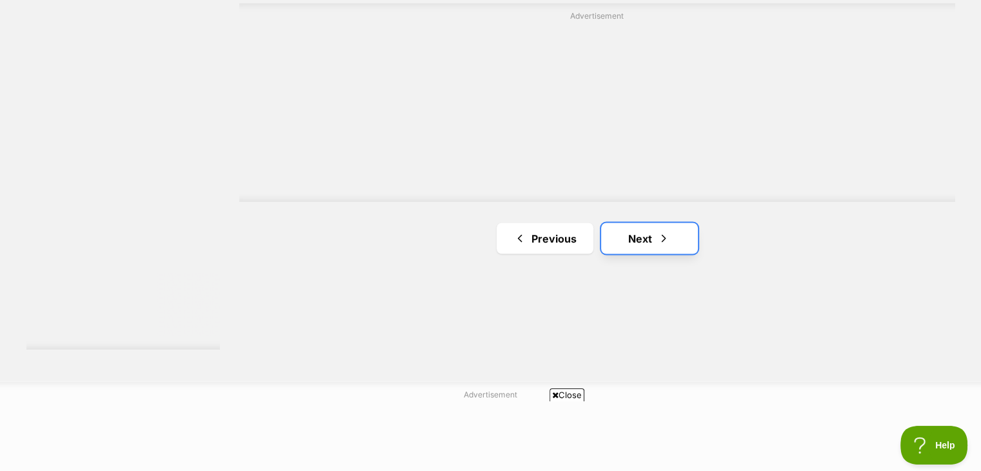
click at [681, 222] on link "Next" at bounding box center [649, 237] width 97 height 31
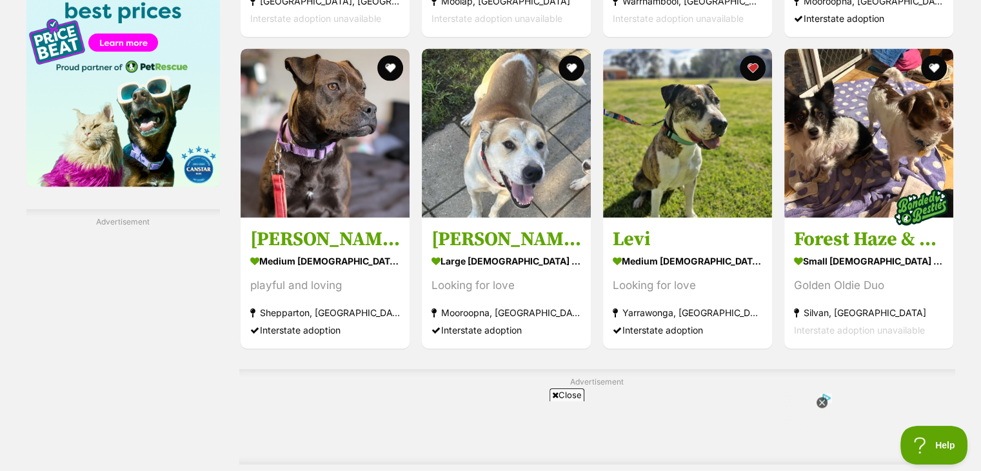
scroll to position [2089, 0]
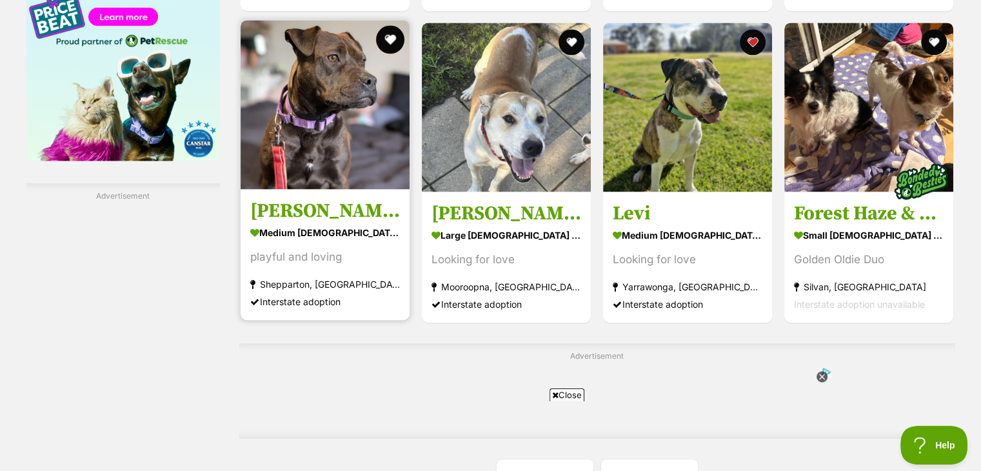
click at [398, 25] on button "favourite" at bounding box center [390, 39] width 28 height 28
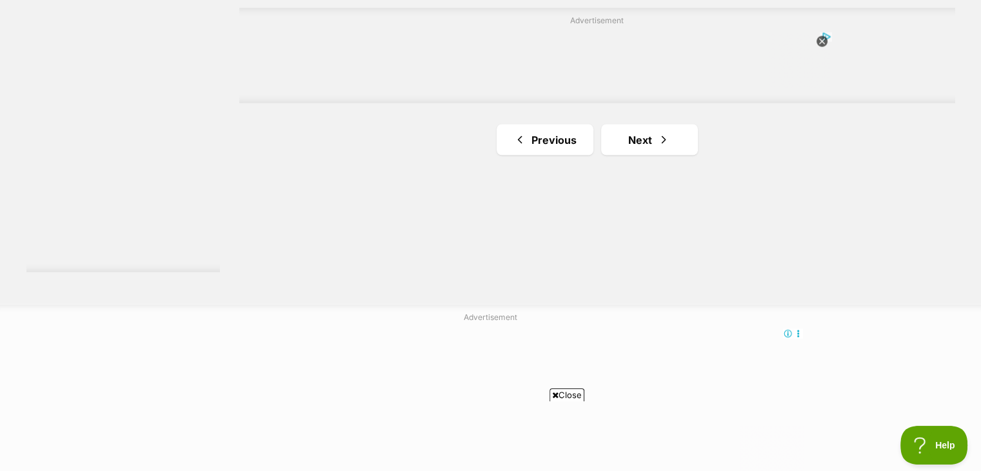
scroll to position [2450, 0]
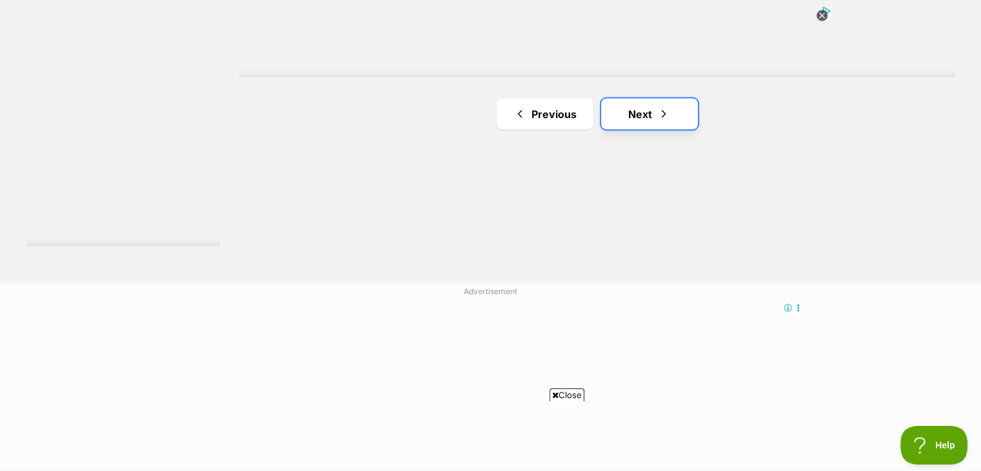
drag, startPoint x: 694, startPoint y: 86, endPoint x: 670, endPoint y: 84, distance: 23.2
click at [670, 98] on link "Next" at bounding box center [649, 113] width 97 height 31
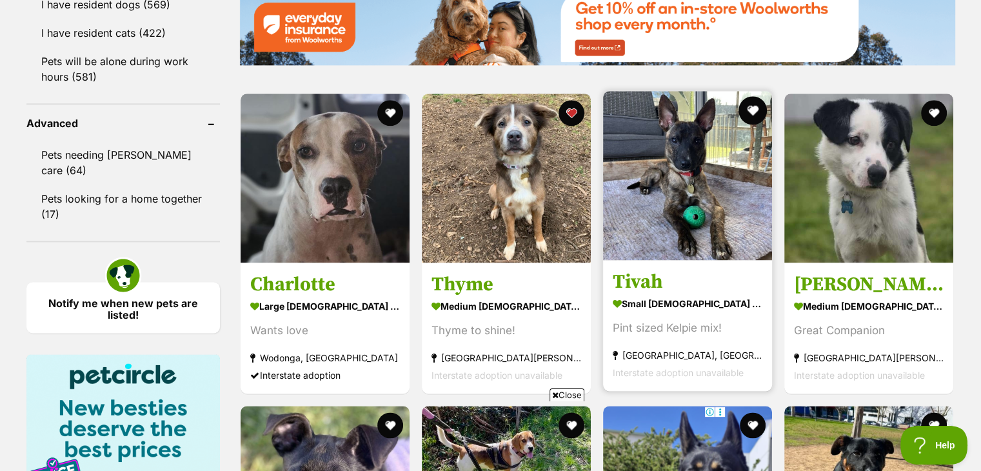
click at [750, 96] on button "favourite" at bounding box center [752, 110] width 28 height 28
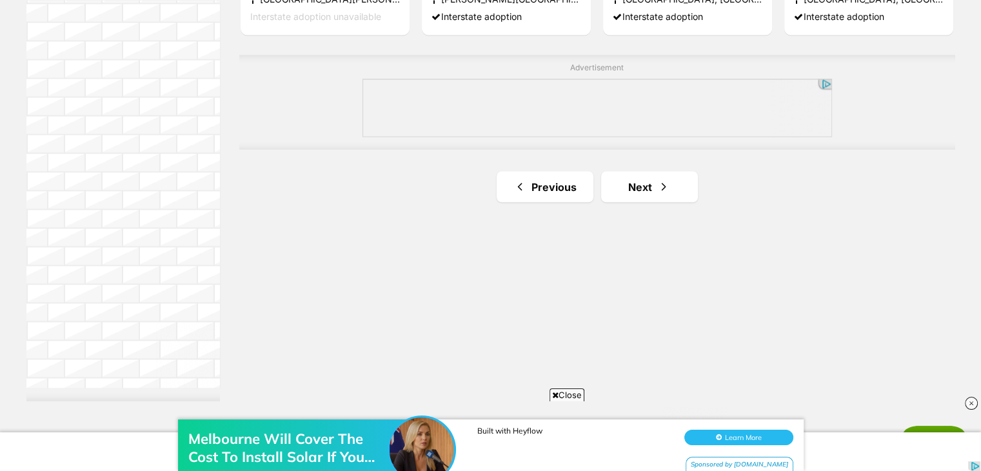
click at [624, 171] on link "Next" at bounding box center [649, 186] width 97 height 31
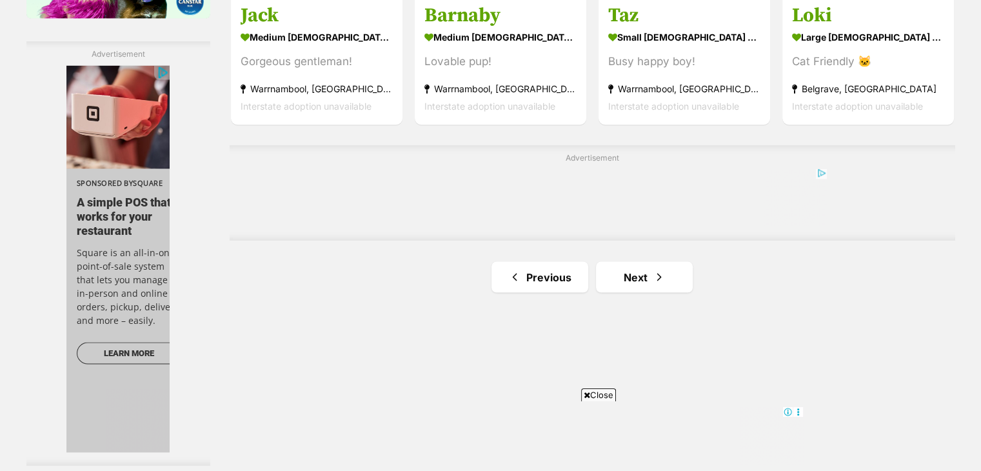
scroll to position [2243, 0]
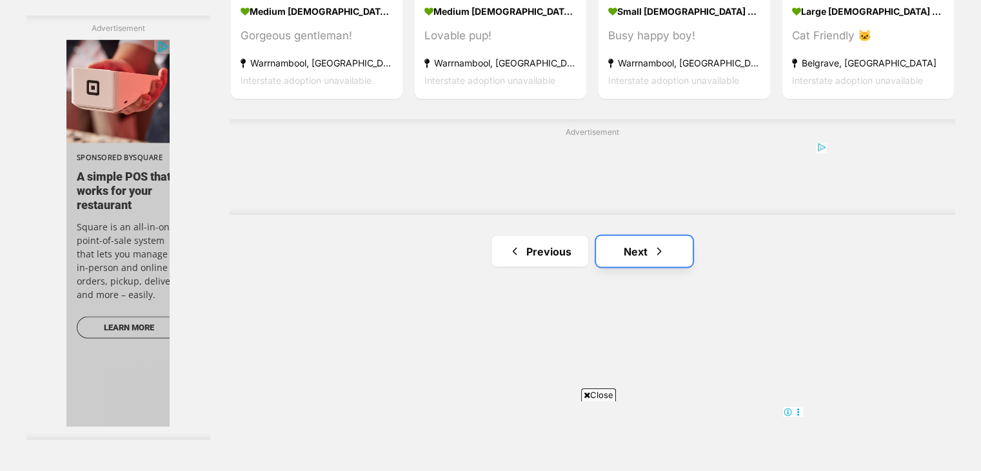
click at [636, 235] on link "Next" at bounding box center [644, 250] width 97 height 31
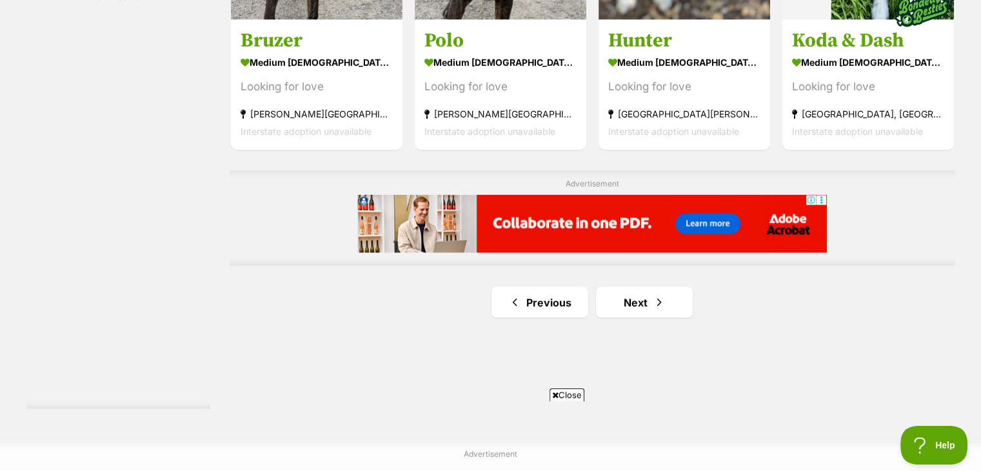
scroll to position [2300, 0]
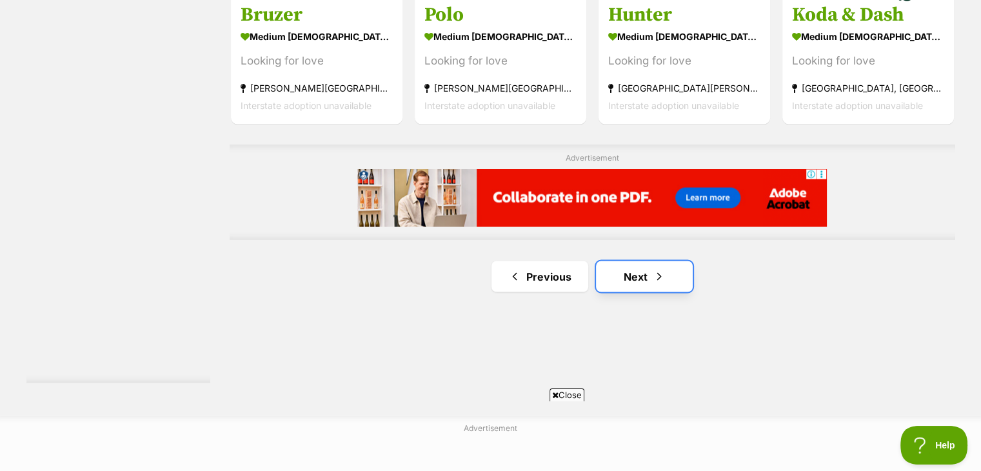
click at [639, 260] on link "Next" at bounding box center [644, 275] width 97 height 31
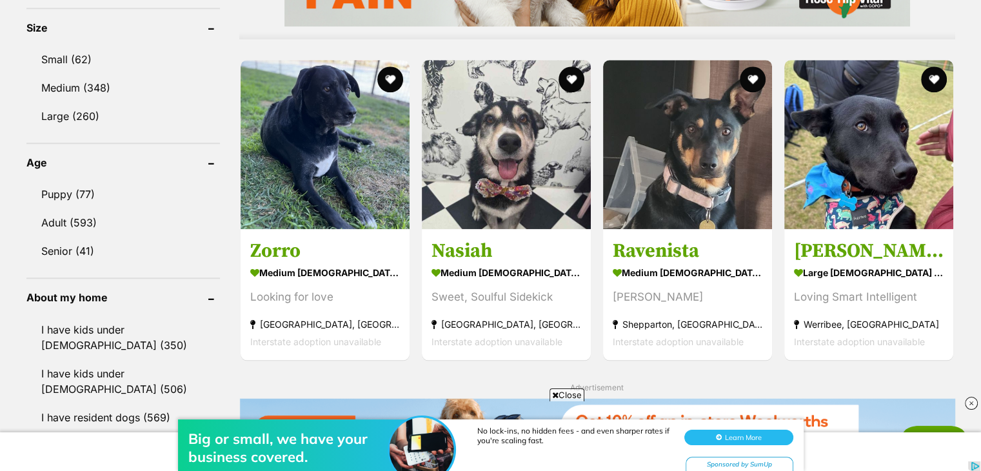
scroll to position [1186, 0]
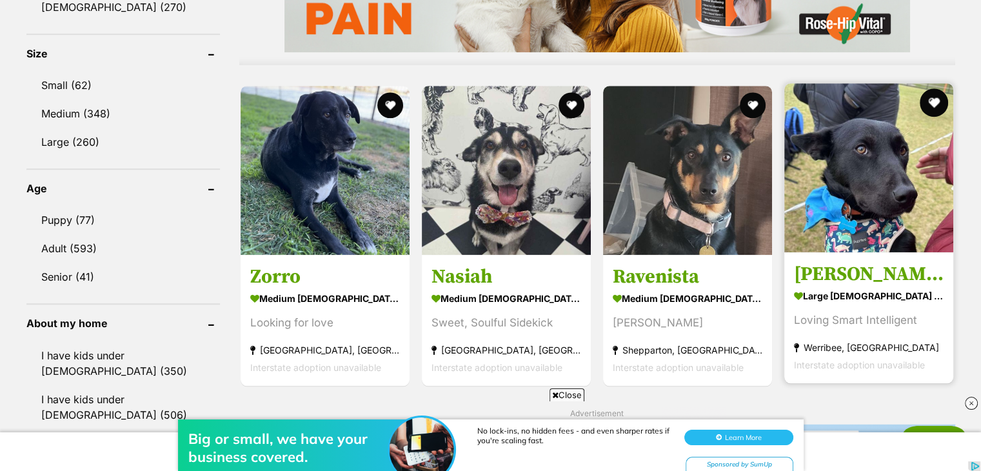
click at [933, 88] on button "favourite" at bounding box center [934, 102] width 28 height 28
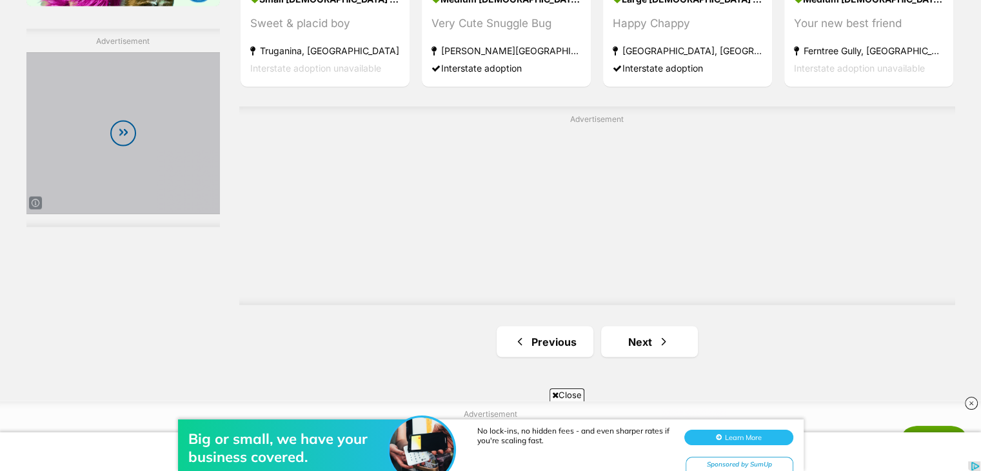
scroll to position [2269, 0]
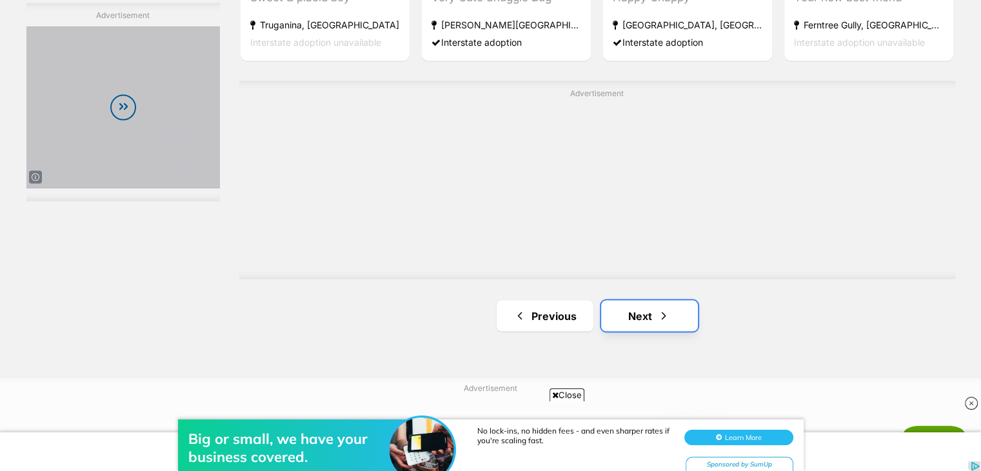
click at [678, 300] on link "Next" at bounding box center [649, 315] width 97 height 31
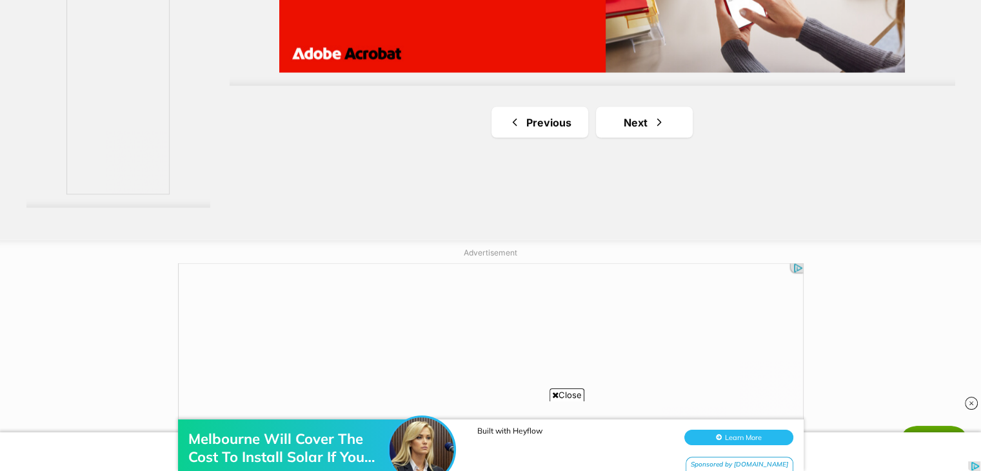
scroll to position [2475, 0]
click at [665, 106] on link "Next" at bounding box center [644, 121] width 97 height 31
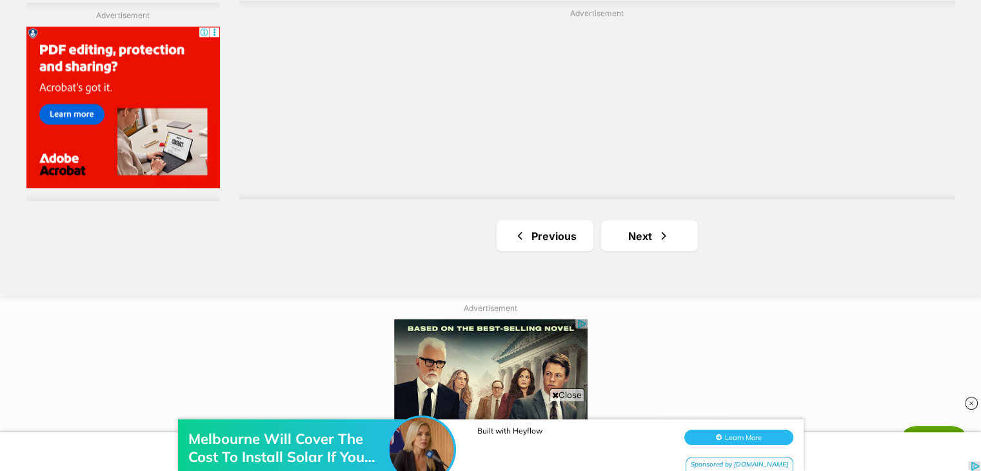
scroll to position [2505, 0]
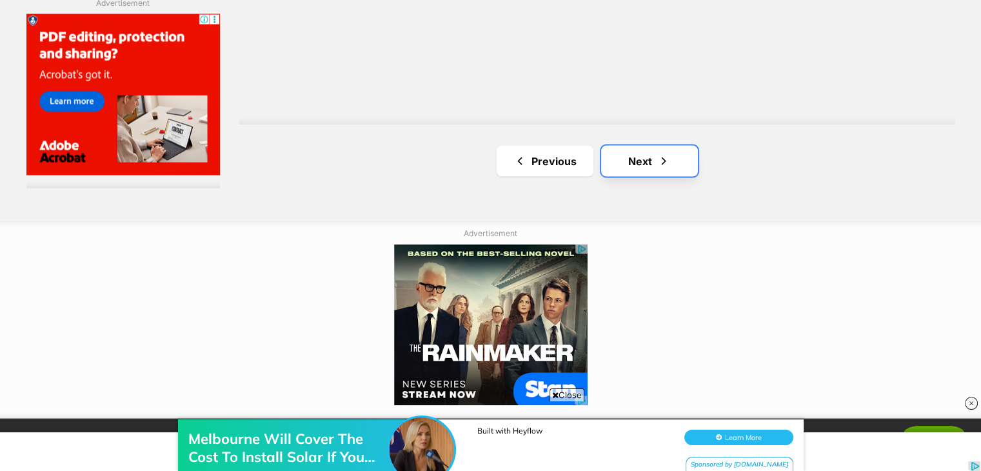
click at [665, 153] on span "Next page" at bounding box center [663, 160] width 13 height 15
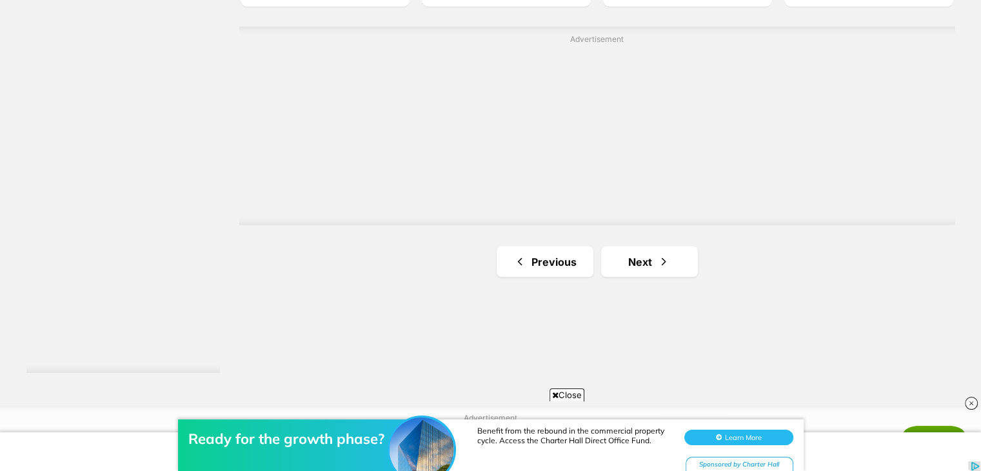
scroll to position [2372, 0]
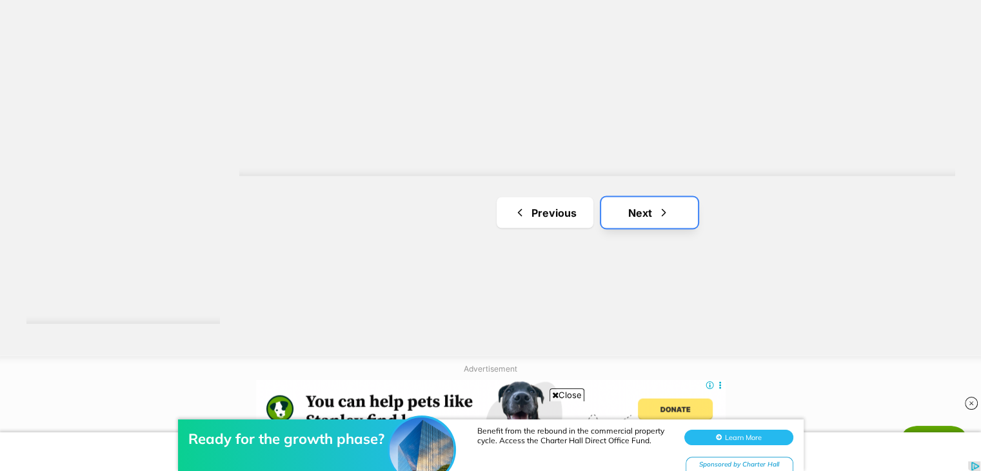
click at [624, 197] on link "Next" at bounding box center [649, 212] width 97 height 31
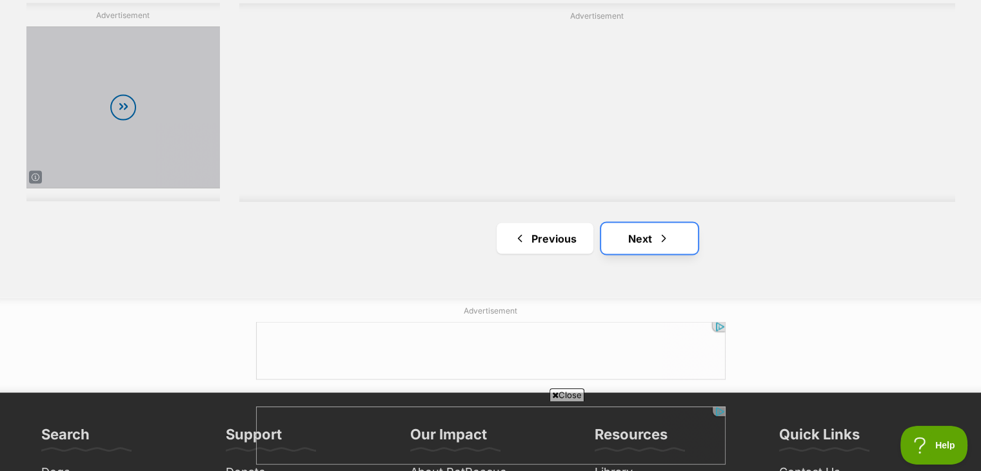
click at [650, 222] on link "Next" at bounding box center [649, 237] width 97 height 31
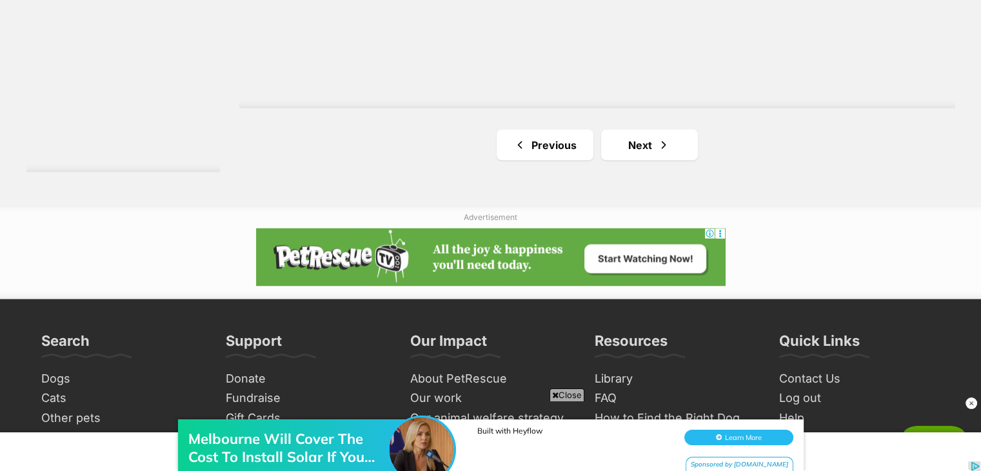
scroll to position [2527, 0]
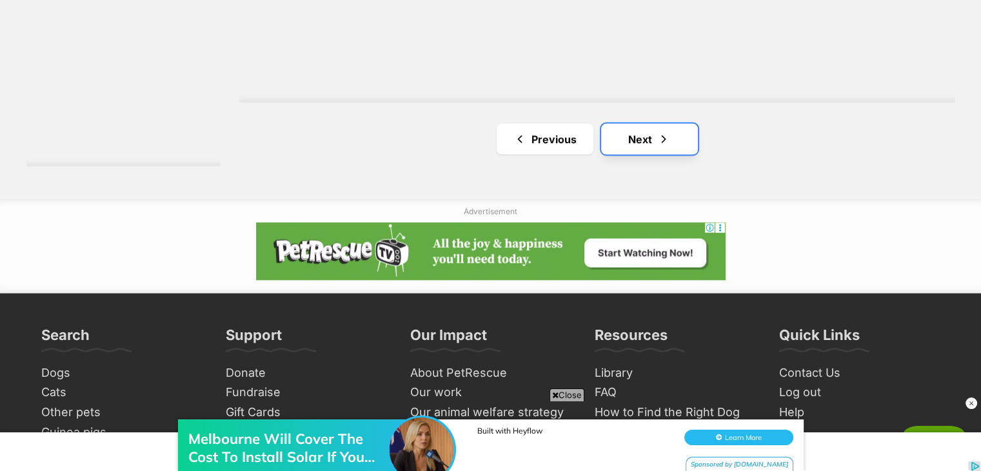
click at [679, 124] on link "Next" at bounding box center [649, 139] width 97 height 31
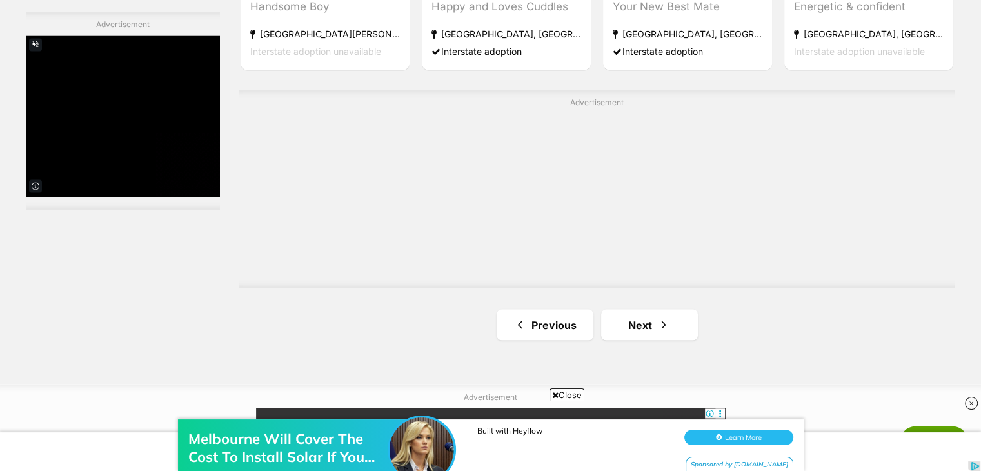
scroll to position [2269, 0]
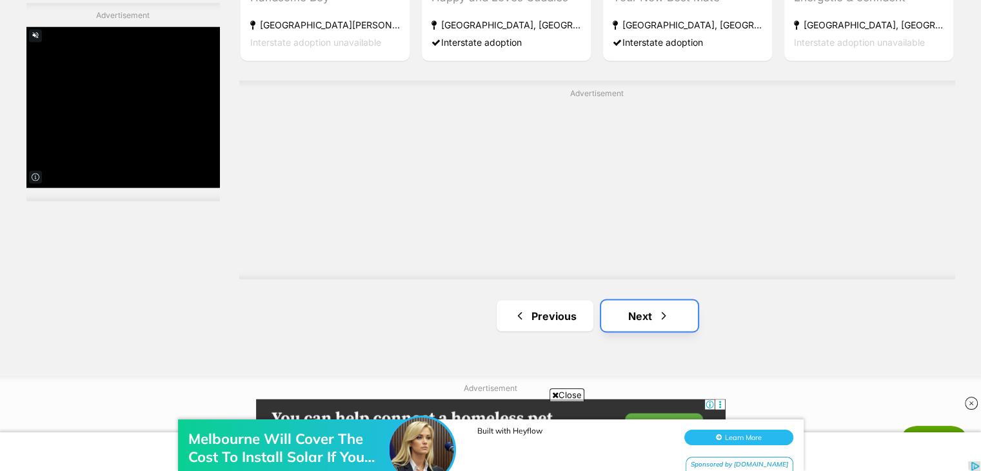
click at [665, 300] on link "Next" at bounding box center [649, 315] width 97 height 31
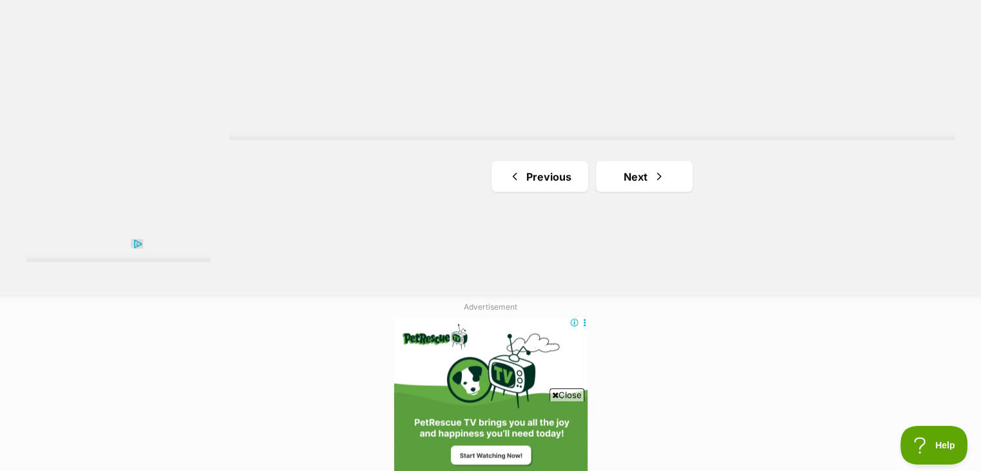
scroll to position [2424, 0]
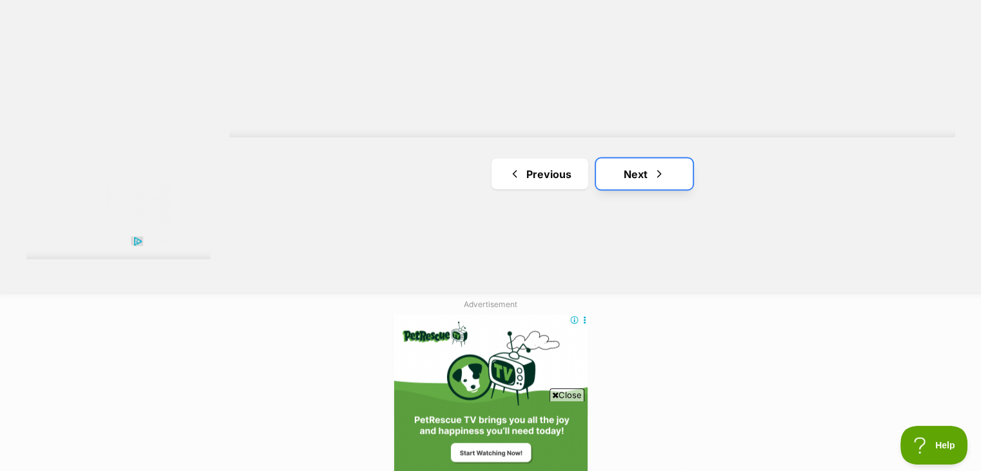
click at [630, 158] on link "Next" at bounding box center [644, 173] width 97 height 31
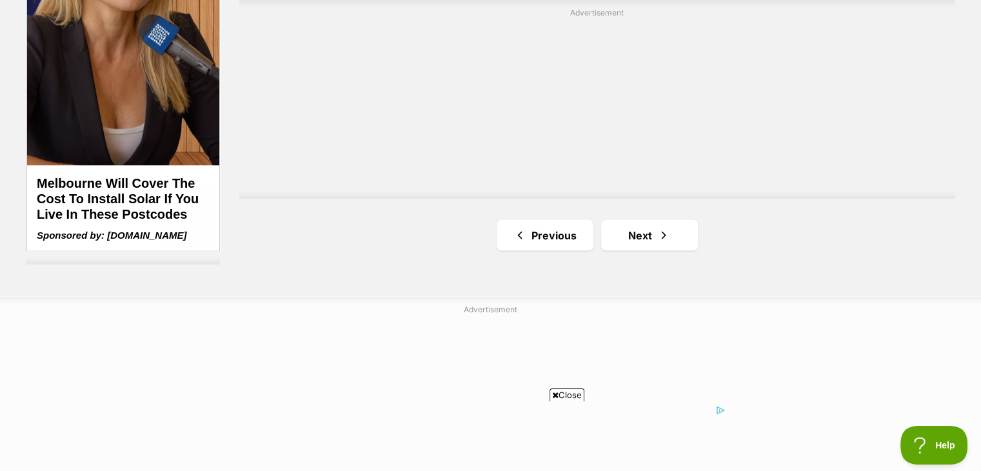
scroll to position [2514, 0]
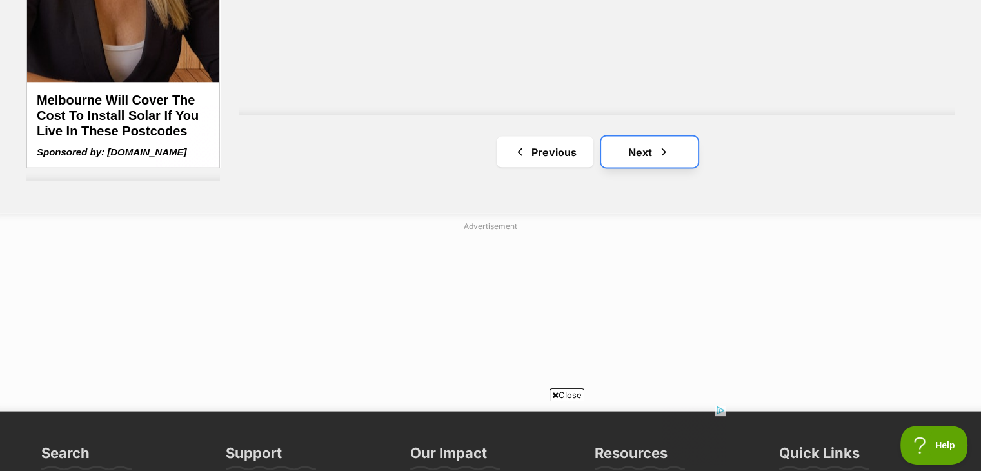
click at [672, 137] on link "Next" at bounding box center [649, 152] width 97 height 31
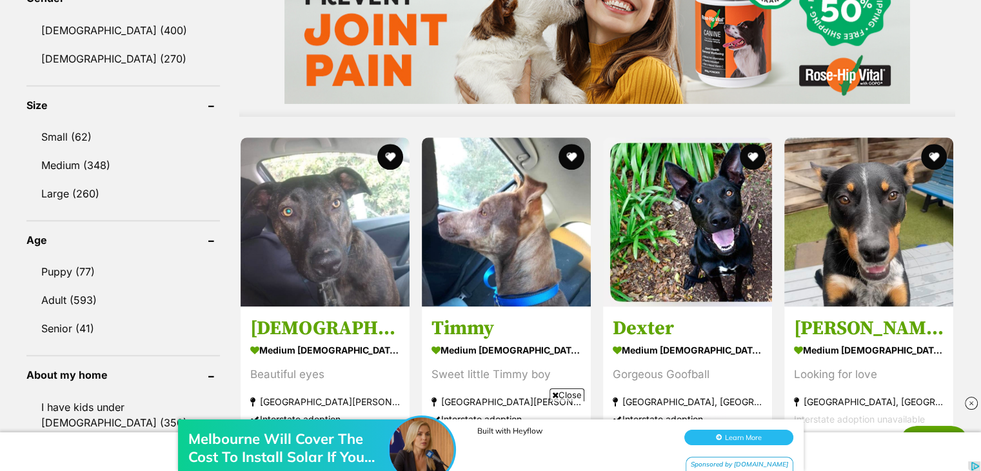
scroll to position [1160, 0]
